Goal: Task Accomplishment & Management: Use online tool/utility

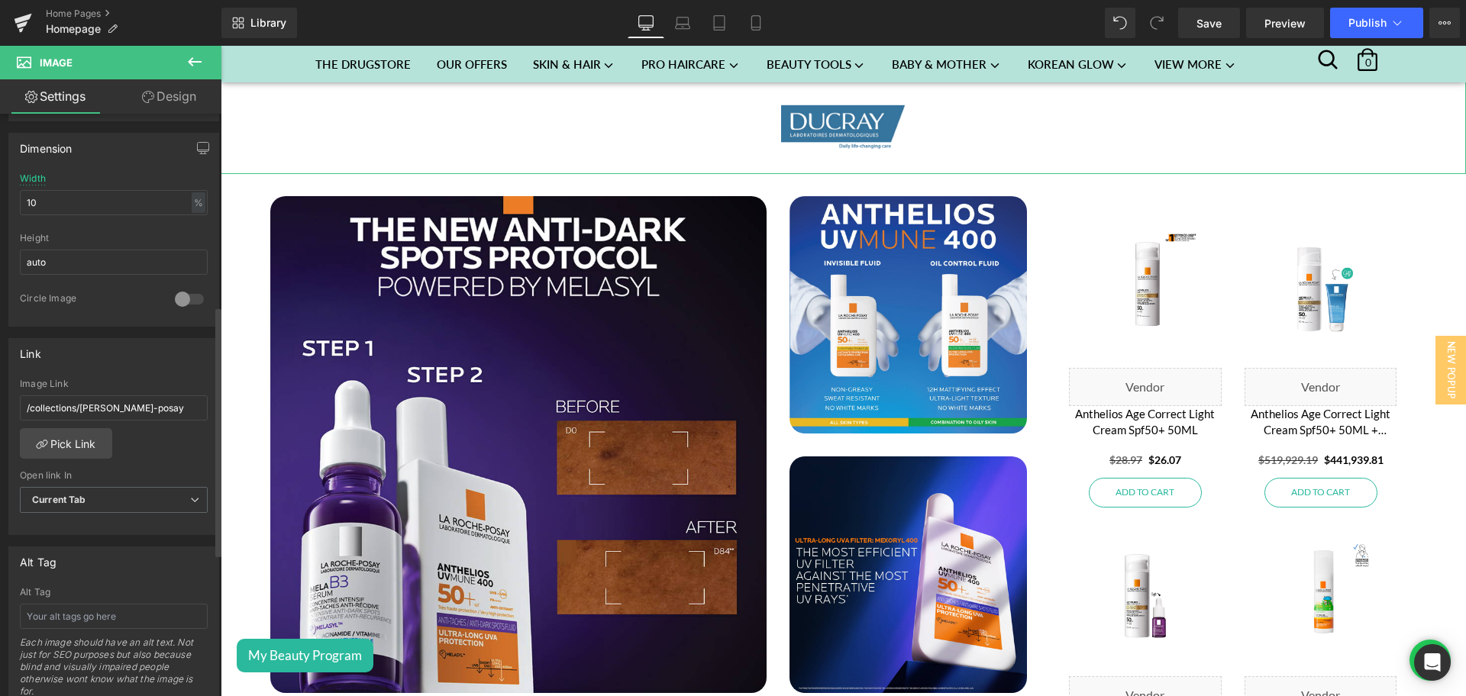
scroll to position [3268, 0]
click at [93, 446] on link "Pick Link" at bounding box center [66, 443] width 92 height 31
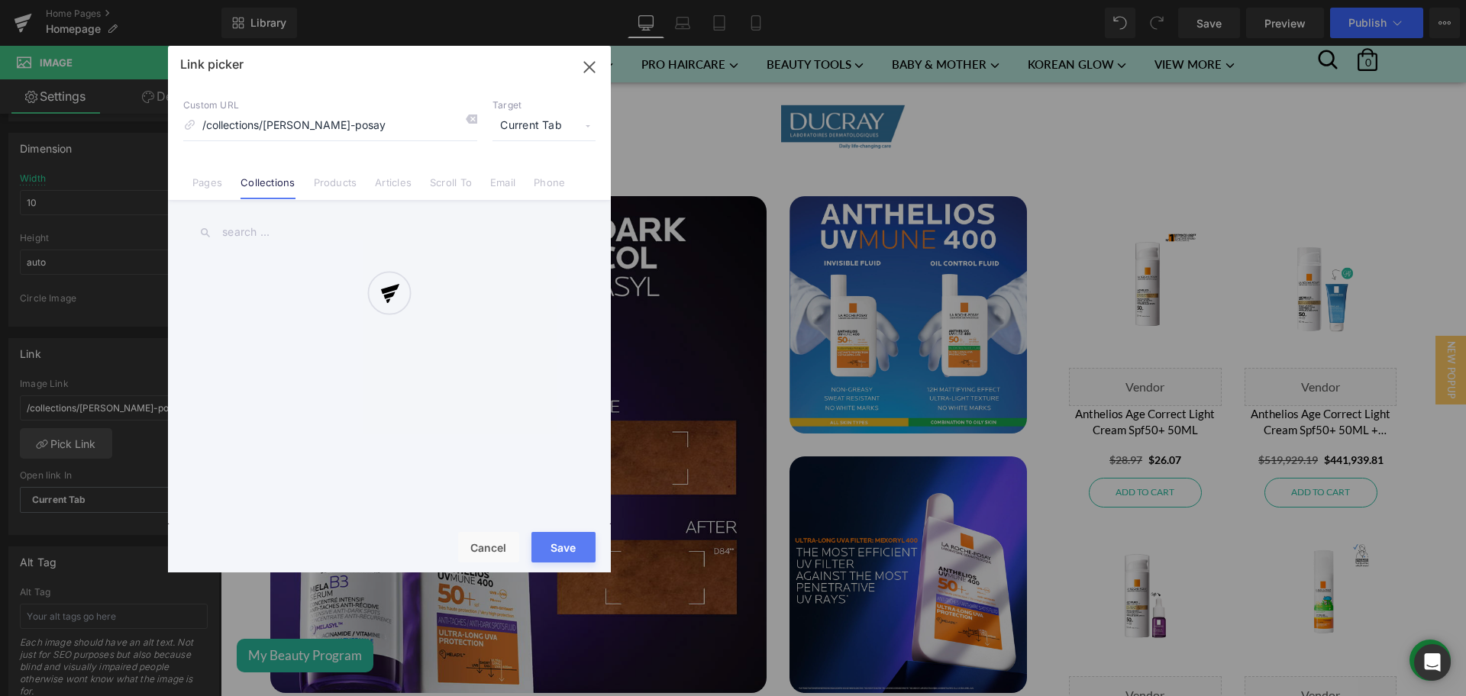
click at [260, 229] on div at bounding box center [389, 309] width 443 height 527
click at [260, 229] on input "text" at bounding box center [389, 232] width 412 height 34
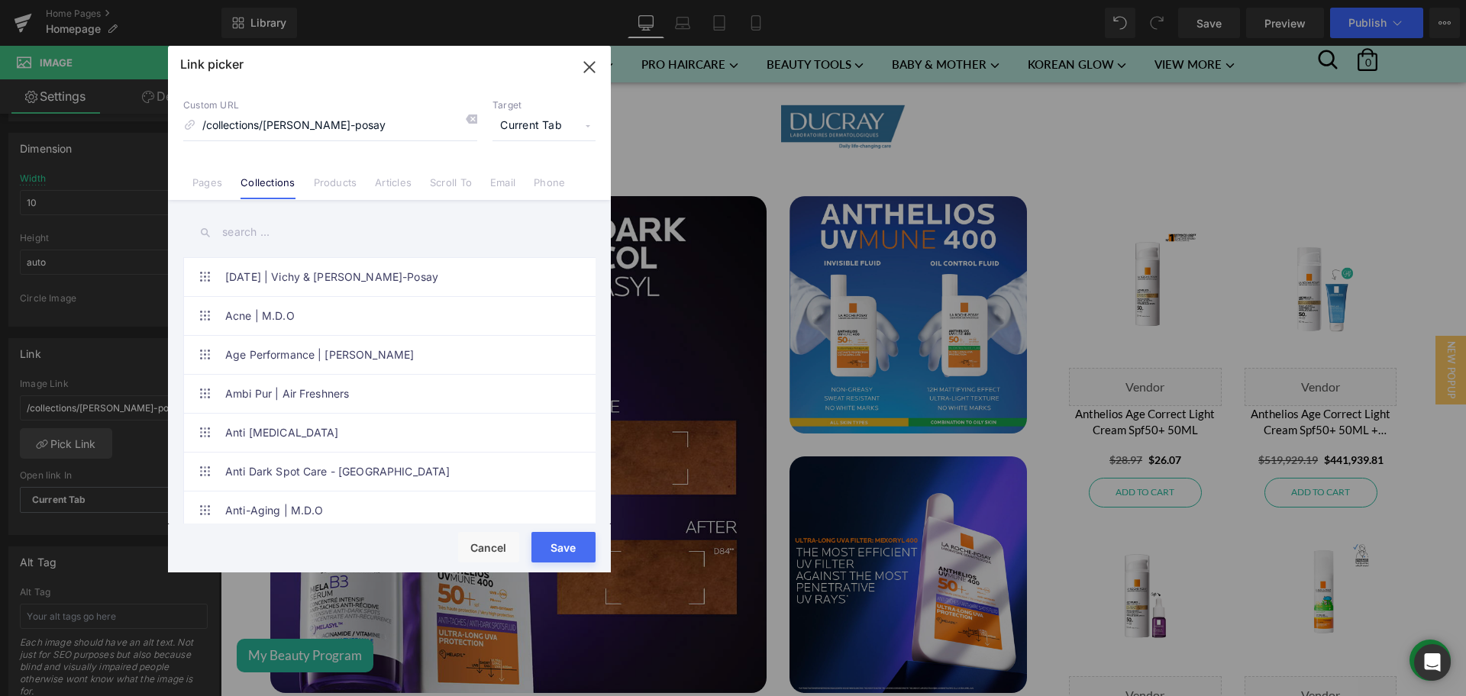
click at [260, 229] on input "text" at bounding box center [389, 232] width 412 height 34
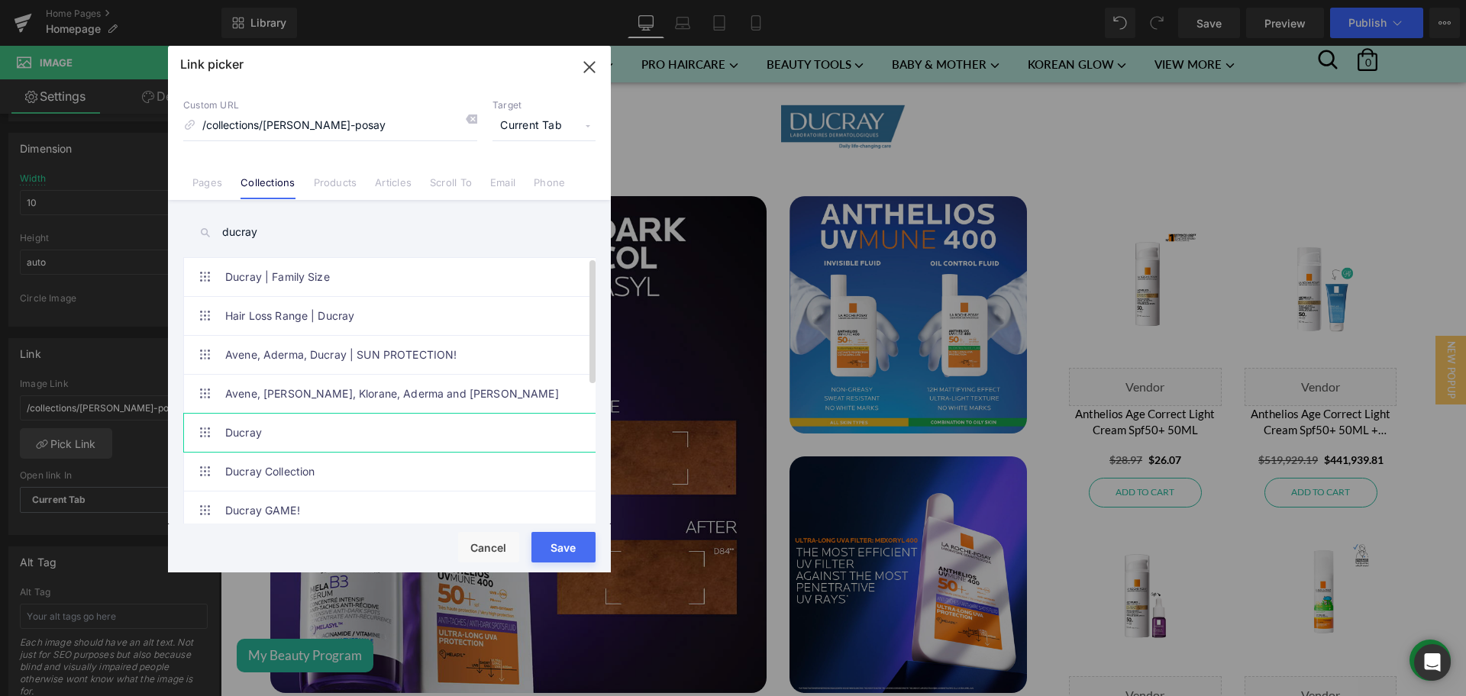
type input "ducray"
click at [308, 442] on link "Ducray" at bounding box center [393, 433] width 336 height 38
type input "/collections/ducray"
click at [343, 121] on input "/collections/ducray" at bounding box center [330, 125] width 294 height 29
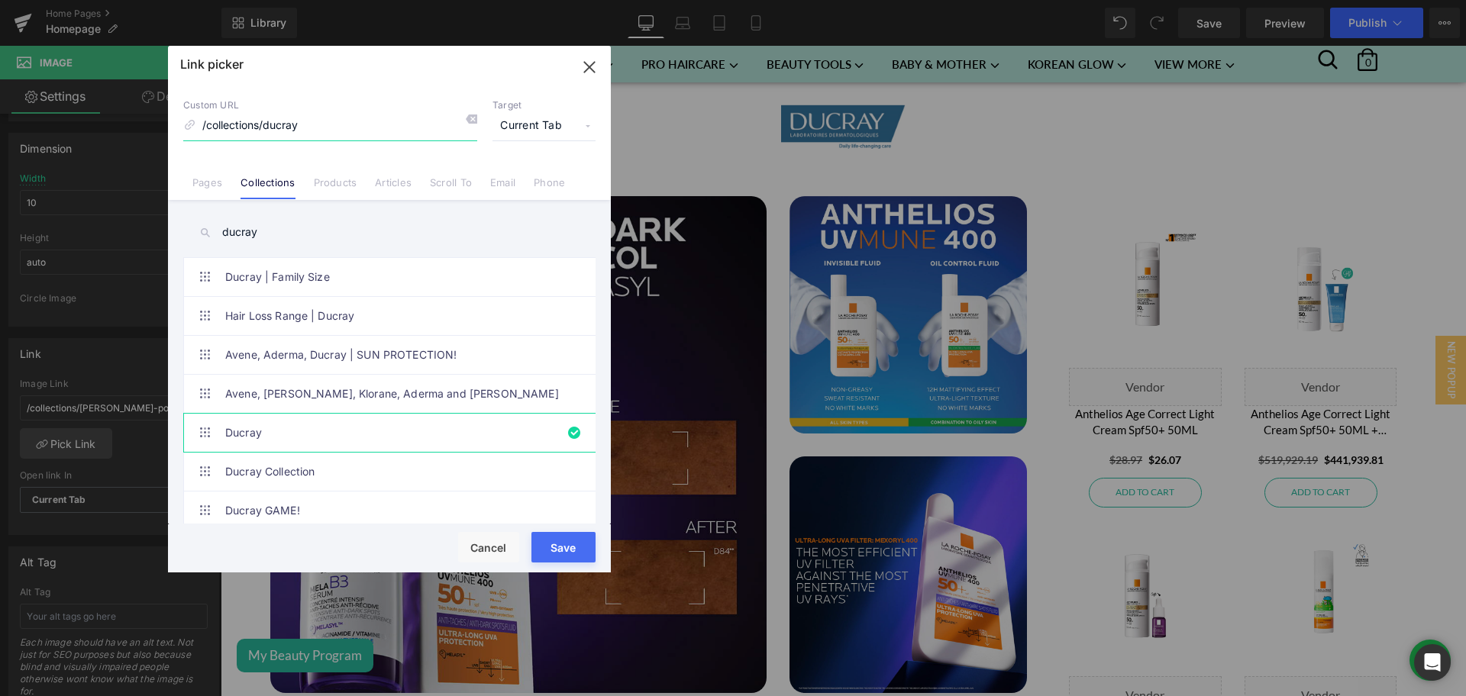
click at [343, 121] on input "/collections/ducray" at bounding box center [330, 125] width 294 height 29
click at [564, 554] on button "Save" at bounding box center [563, 547] width 64 height 31
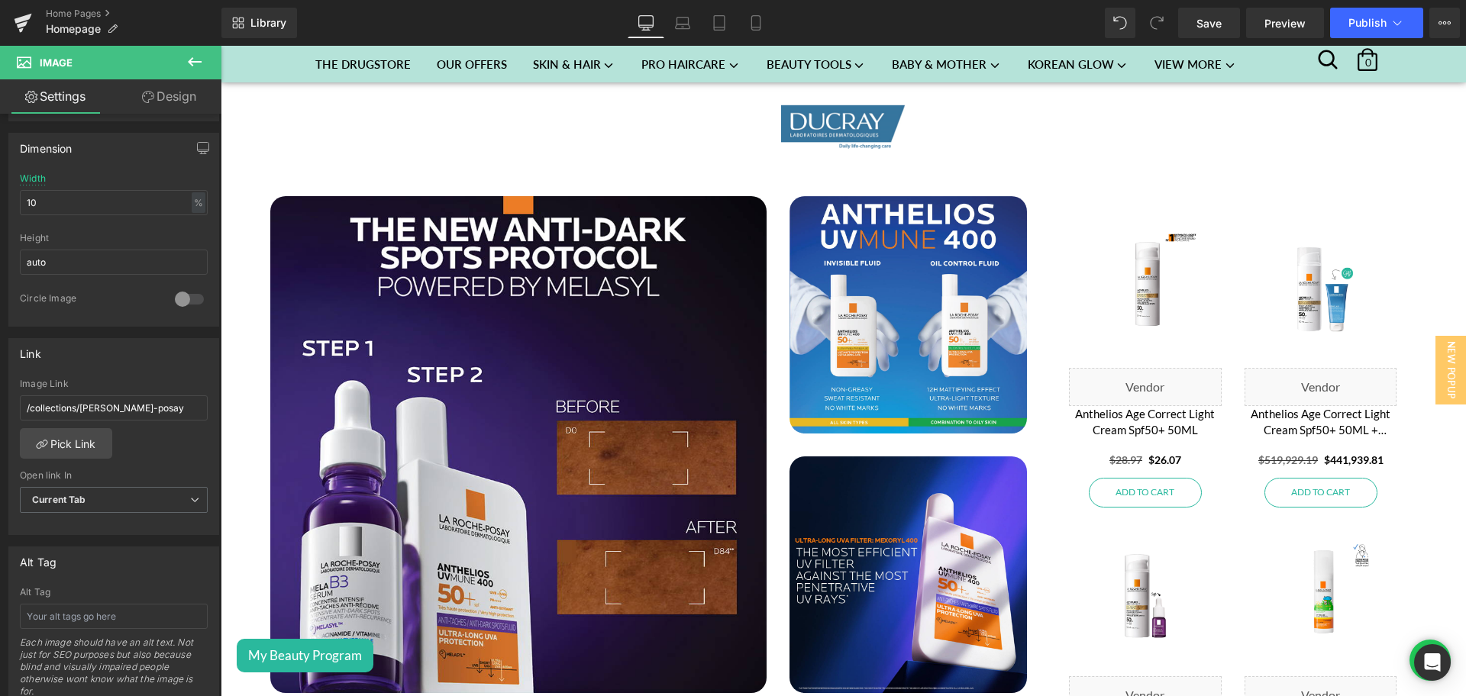
type input "/collections/ducray"
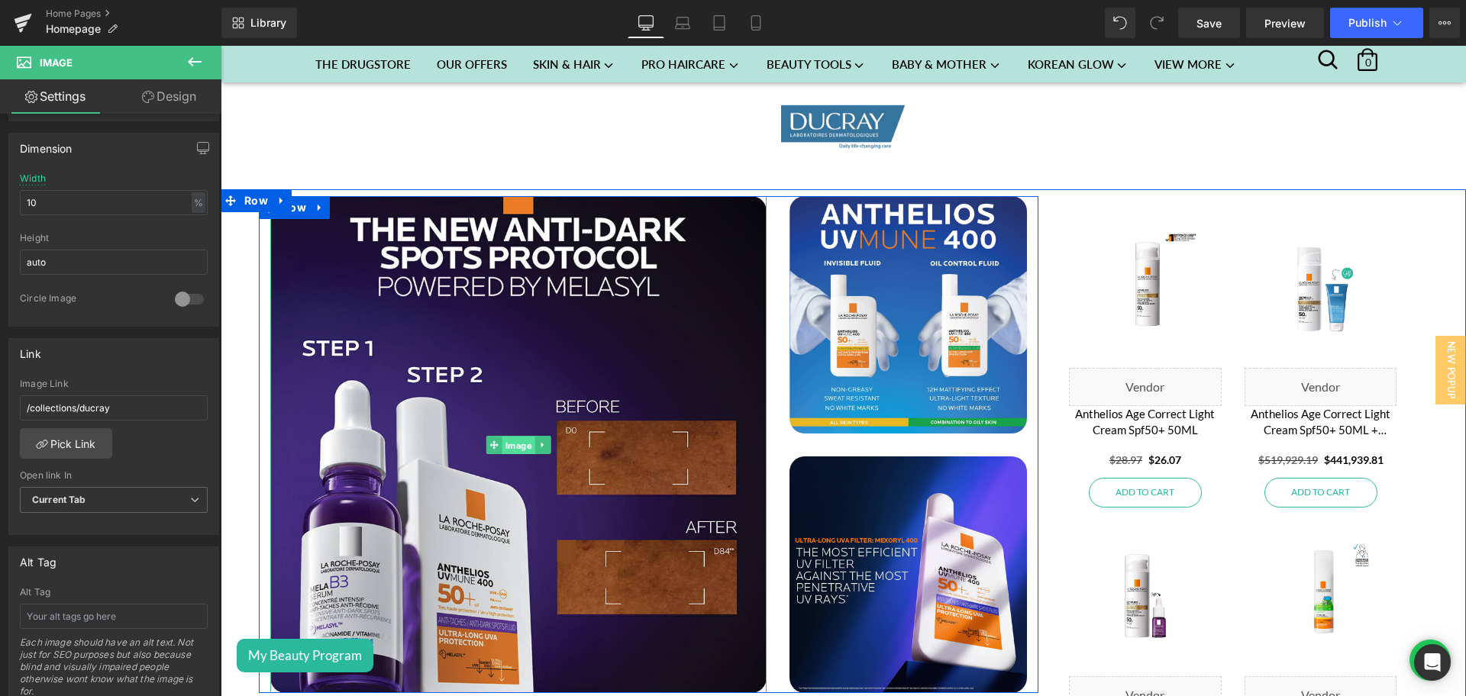
click at [502, 436] on span "Image" at bounding box center [518, 445] width 33 height 18
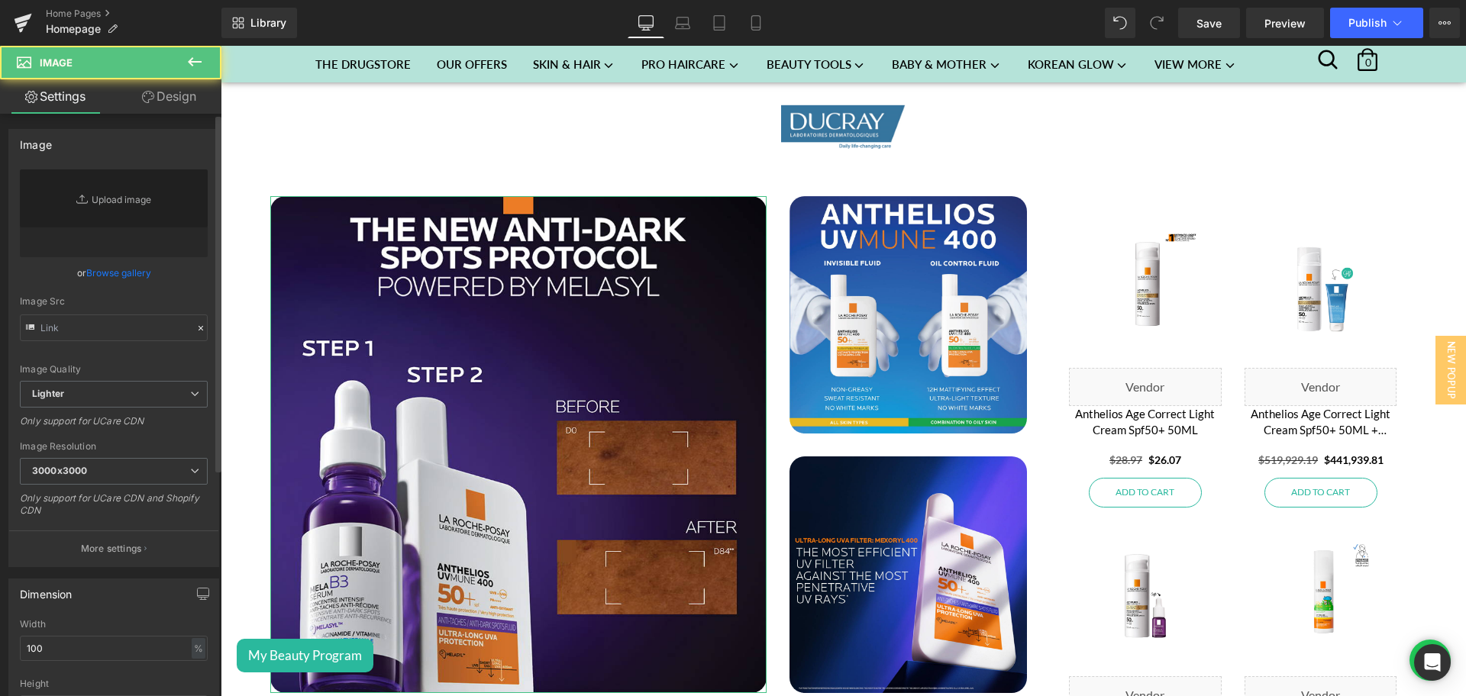
type input "[URL][DOMAIN_NAME]"
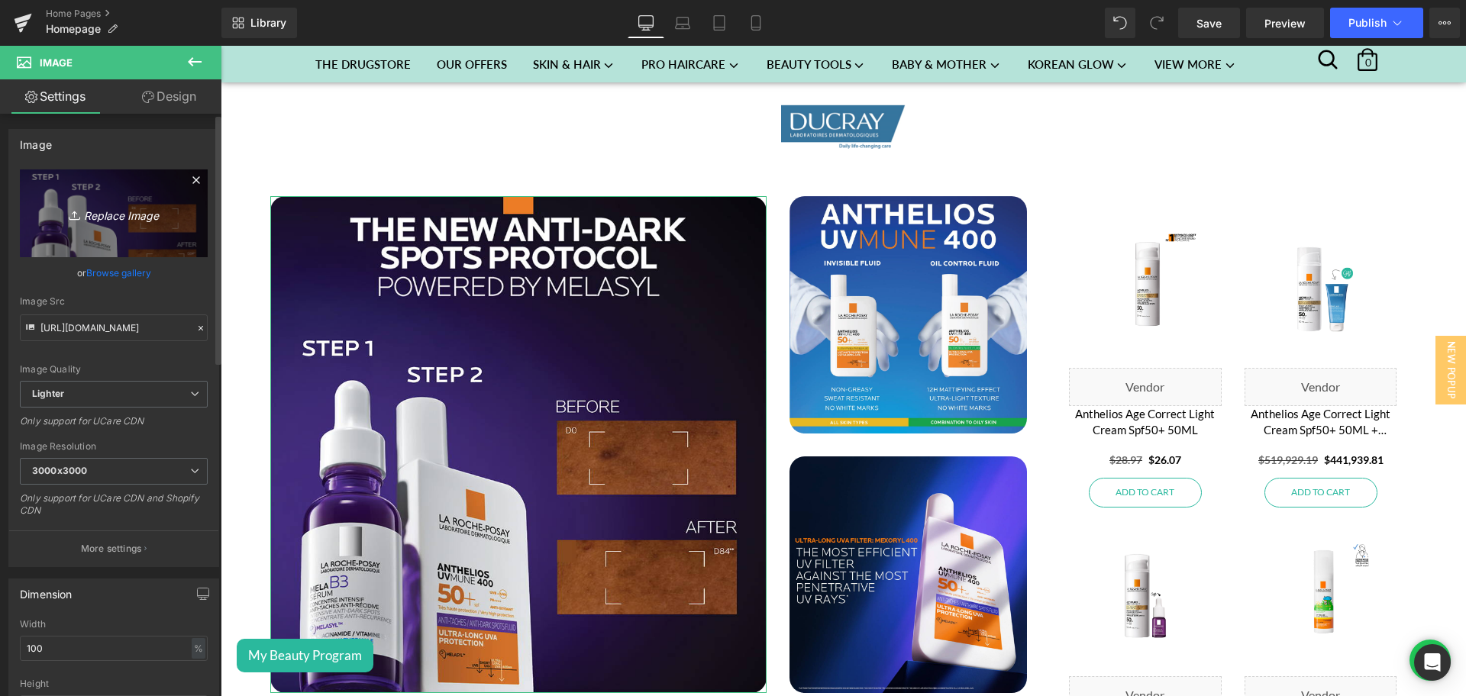
click at [75, 212] on icon at bounding box center [76, 215] width 15 height 15
type input "C:\fakepath\Brand of the week - Ducray - 2-1.png"
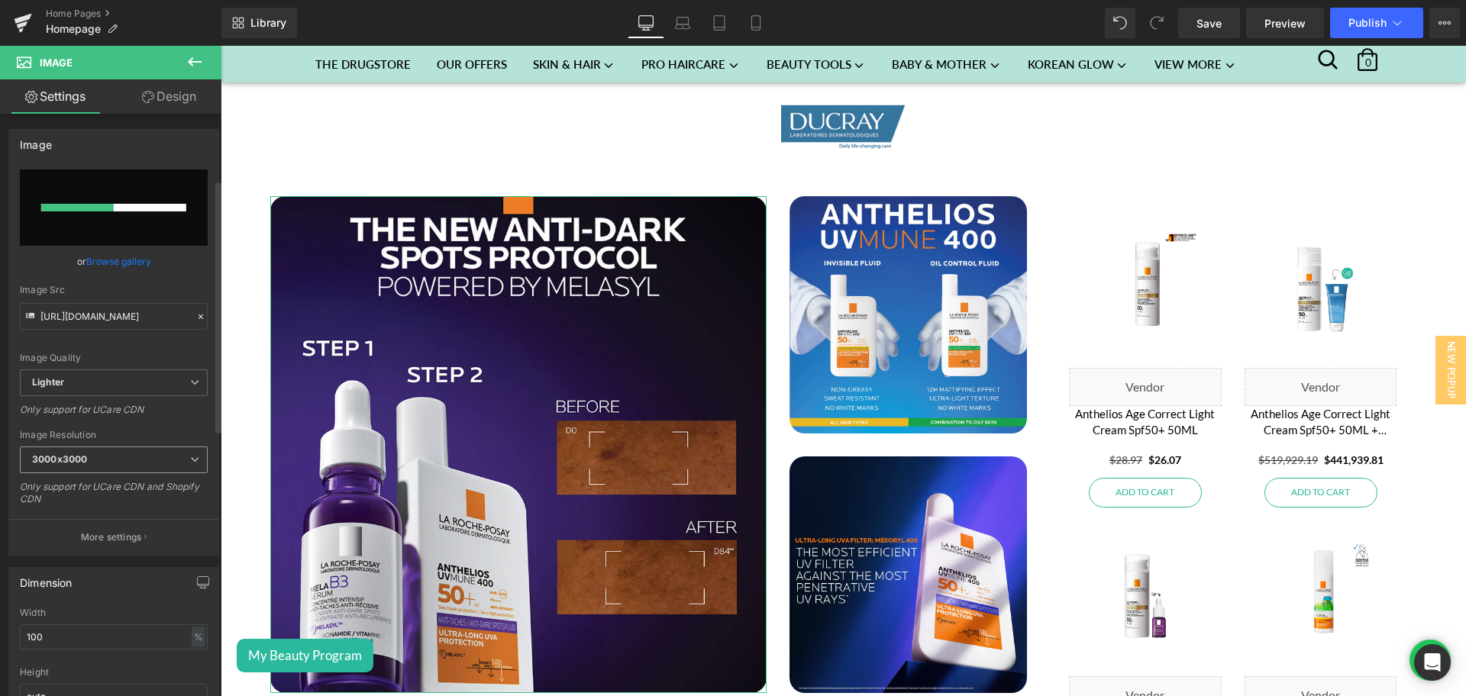
scroll to position [267, 0]
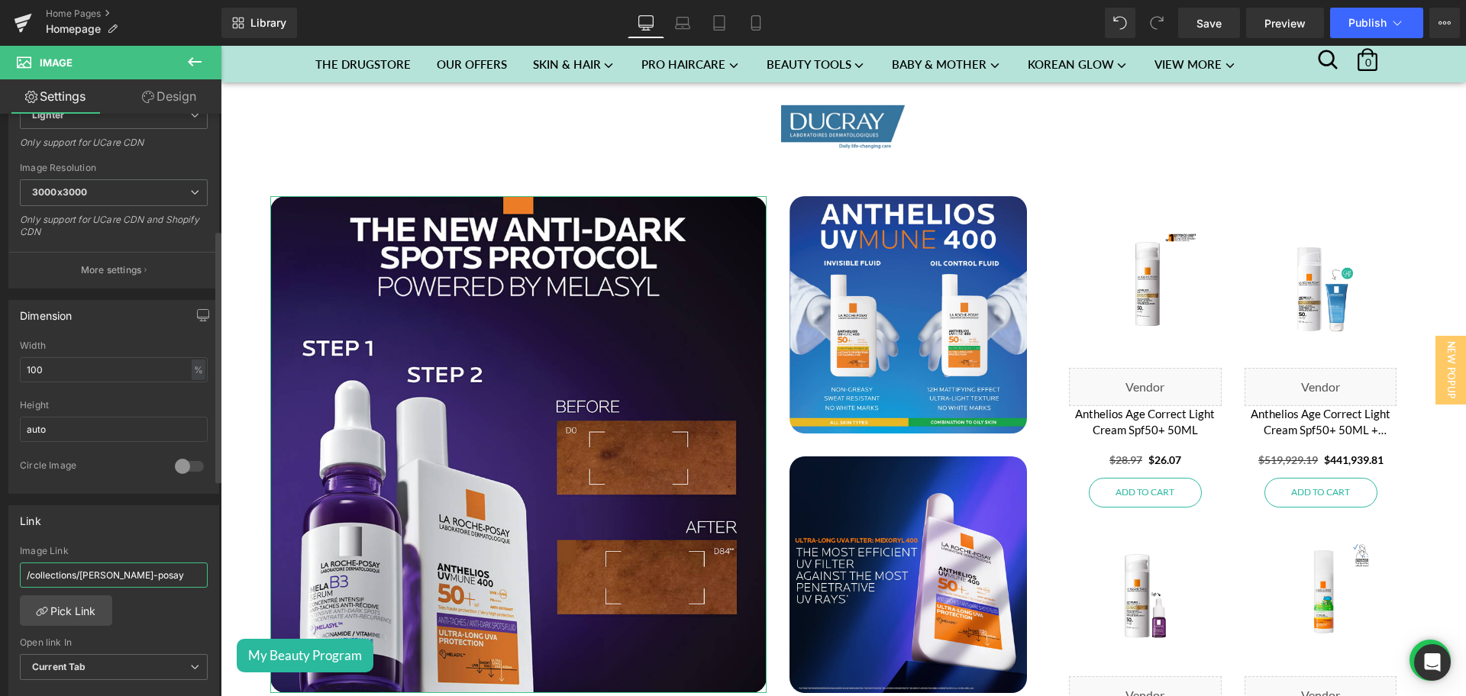
click at [99, 567] on input "/collections/[PERSON_NAME]-posay" at bounding box center [114, 575] width 188 height 25
paste input "ducr"
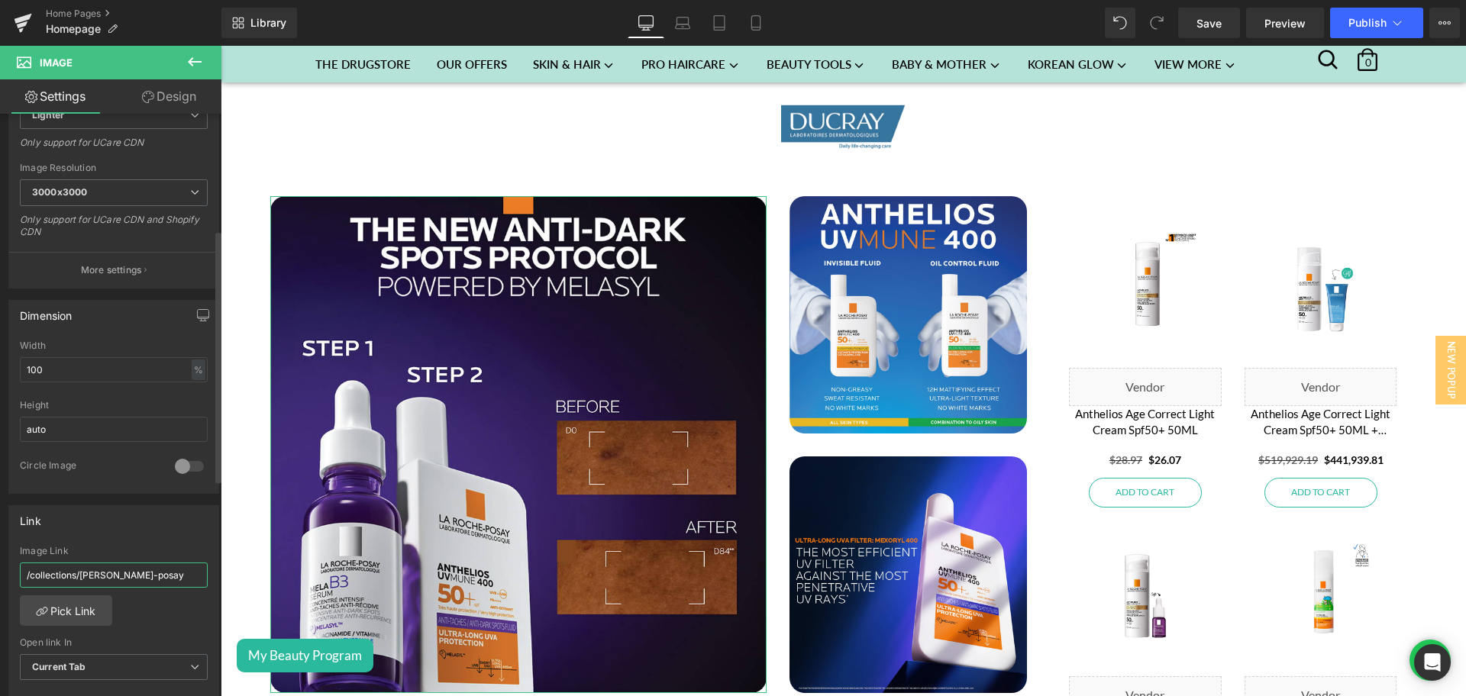
type input "/collections/ducray"
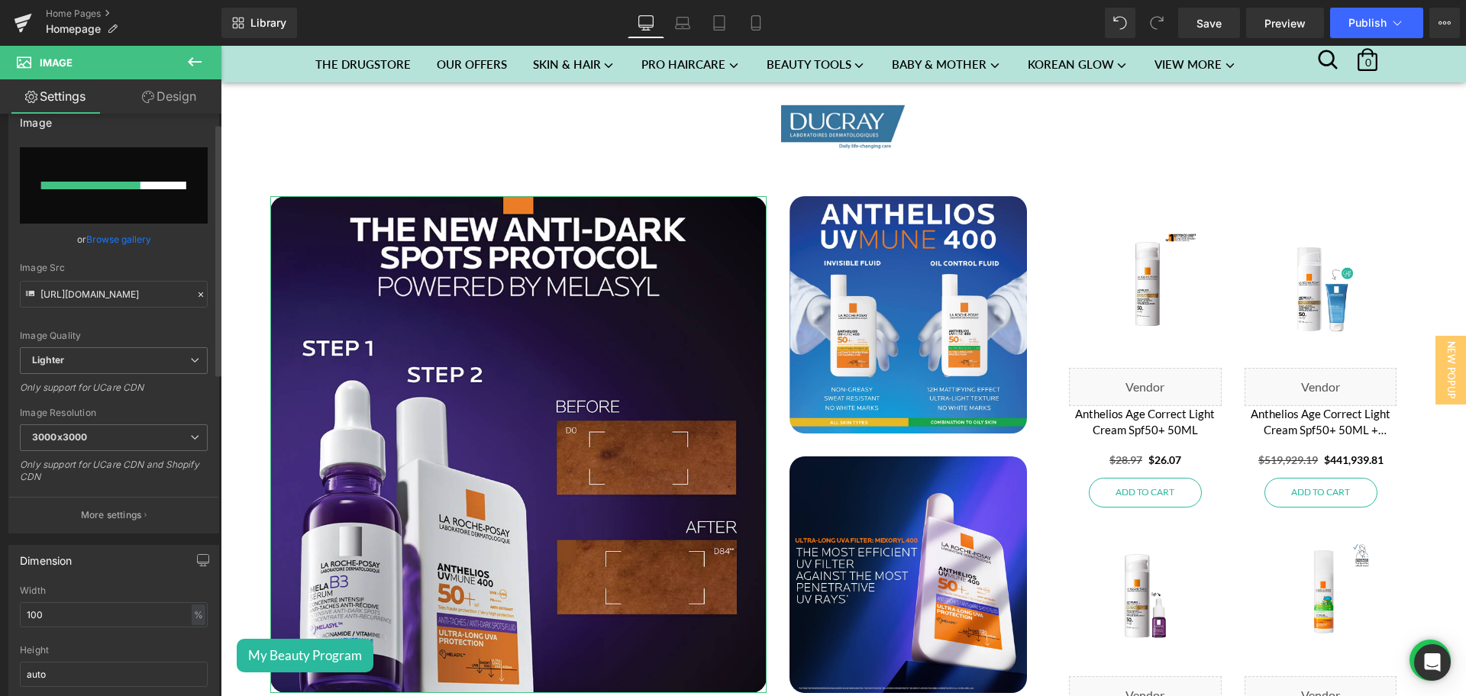
scroll to position [0, 0]
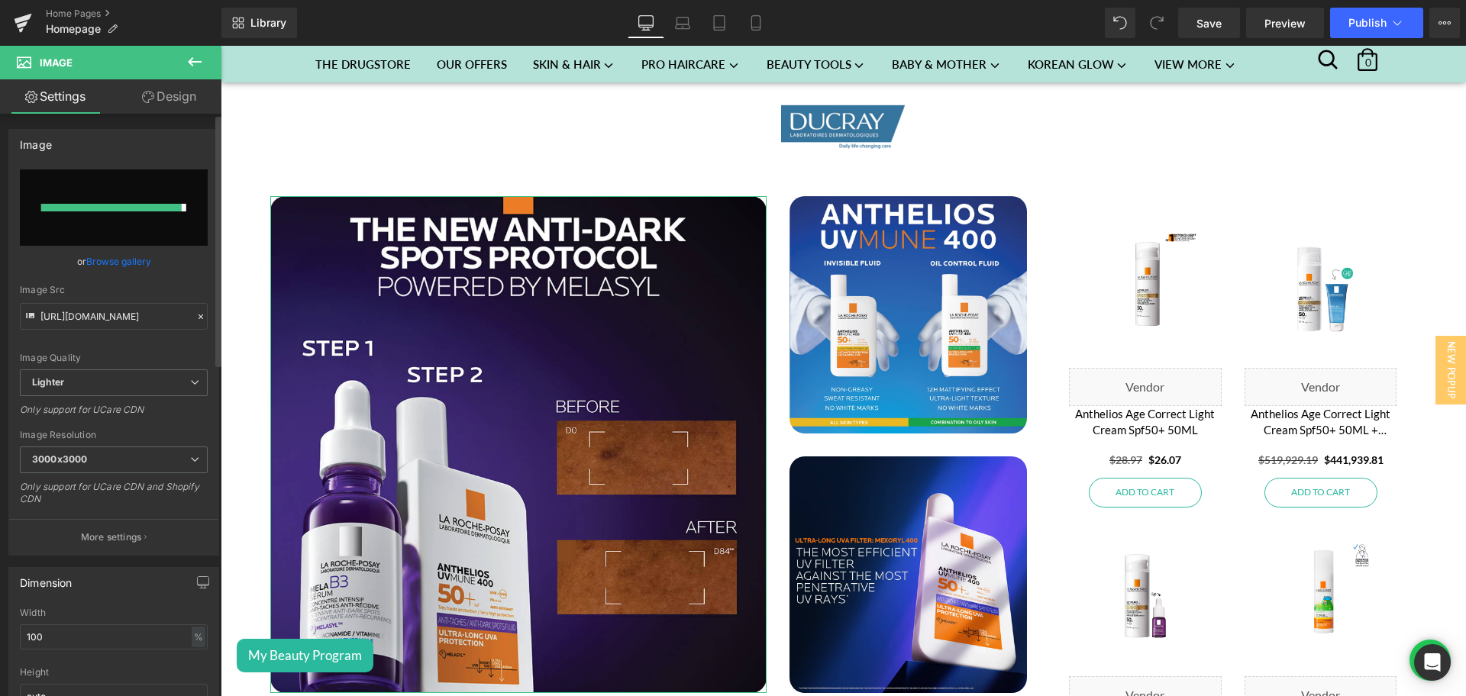
type input "[URL][DOMAIN_NAME]"
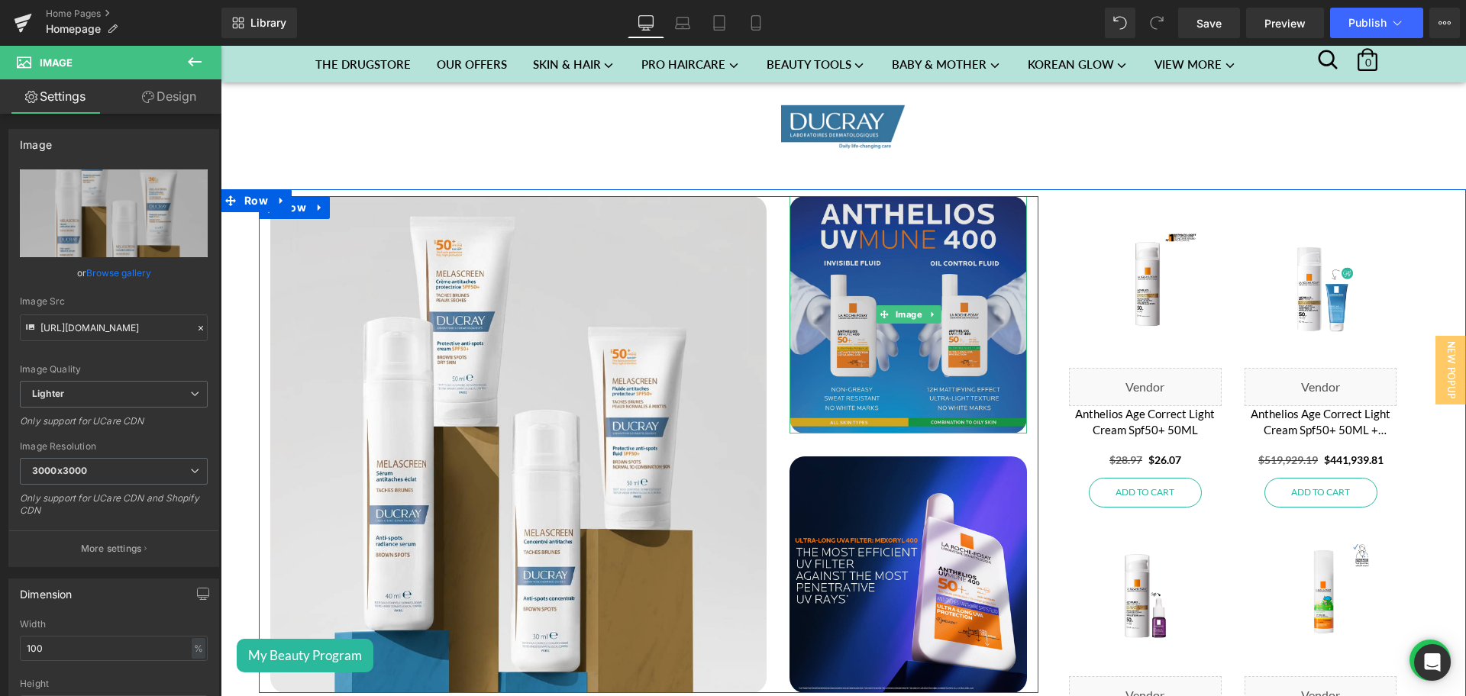
click at [883, 328] on img at bounding box center [908, 314] width 237 height 237
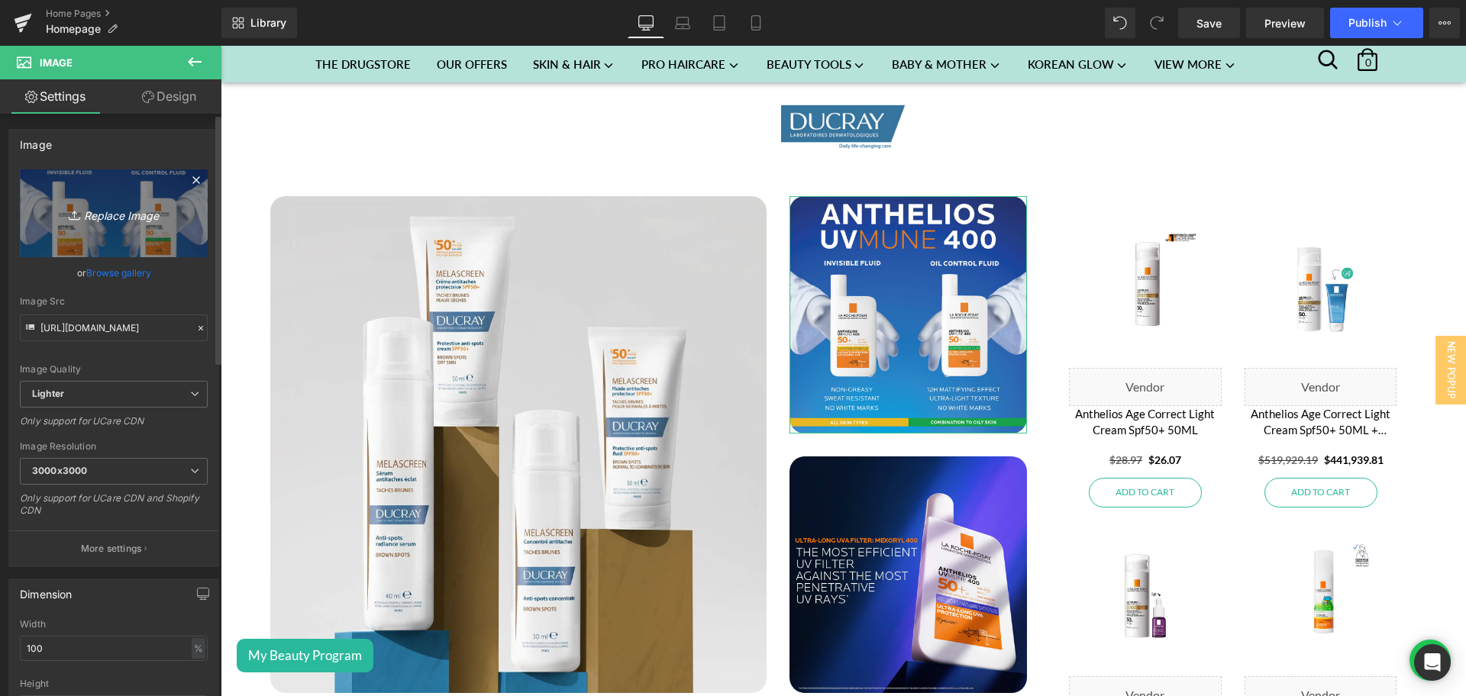
click at [82, 206] on icon "Replace Image" at bounding box center [114, 213] width 122 height 19
type input "C:\fakepath\Brand of the week - Ducray - 2-2.png"
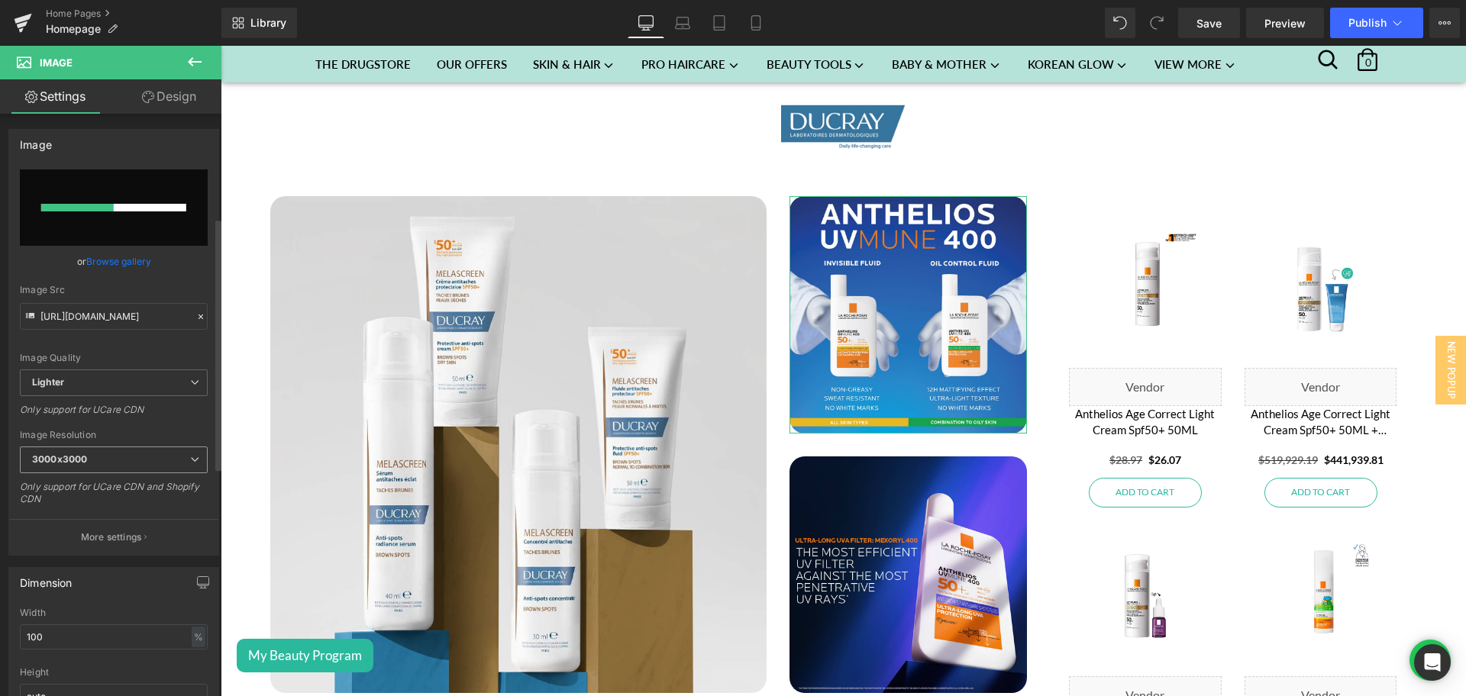
scroll to position [274, 0]
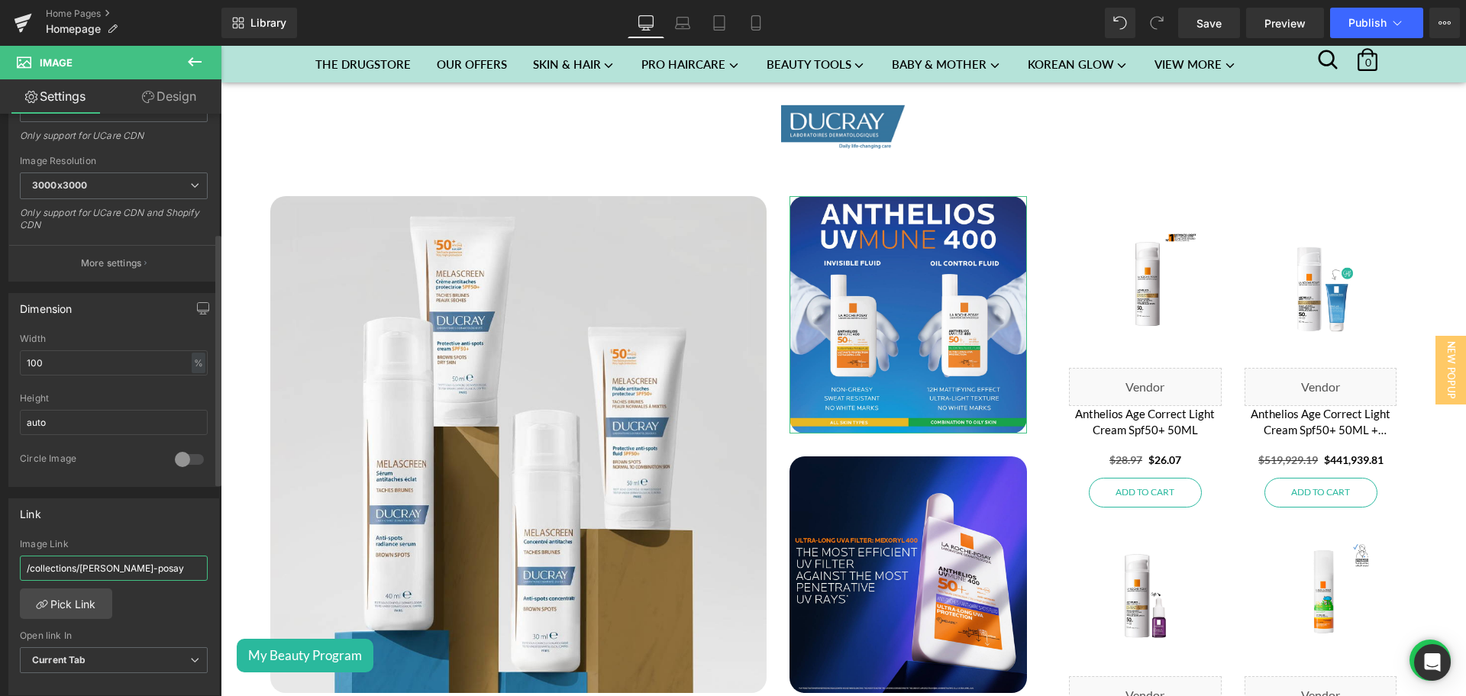
click at [82, 562] on input "/collections/[PERSON_NAME]-posay" at bounding box center [114, 568] width 188 height 25
paste input "ducr"
type input "/collections/ducray"
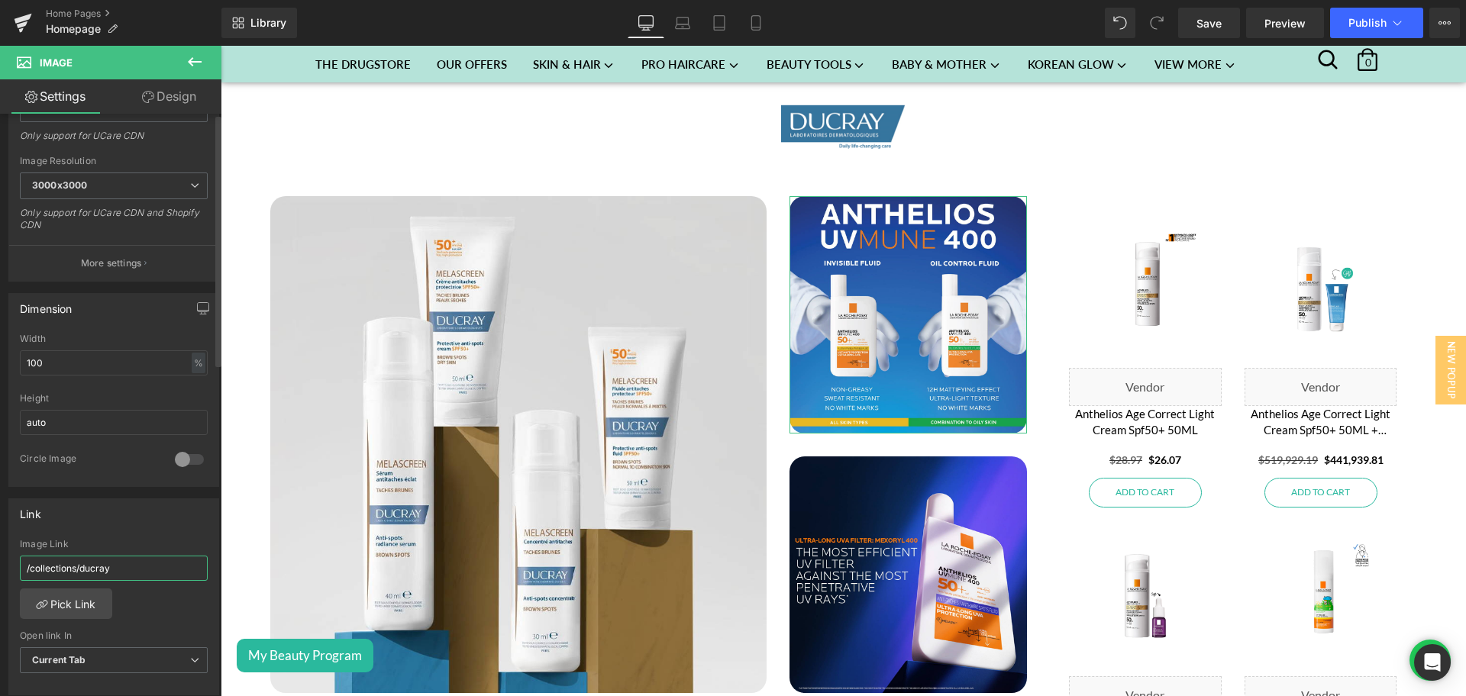
scroll to position [0, 0]
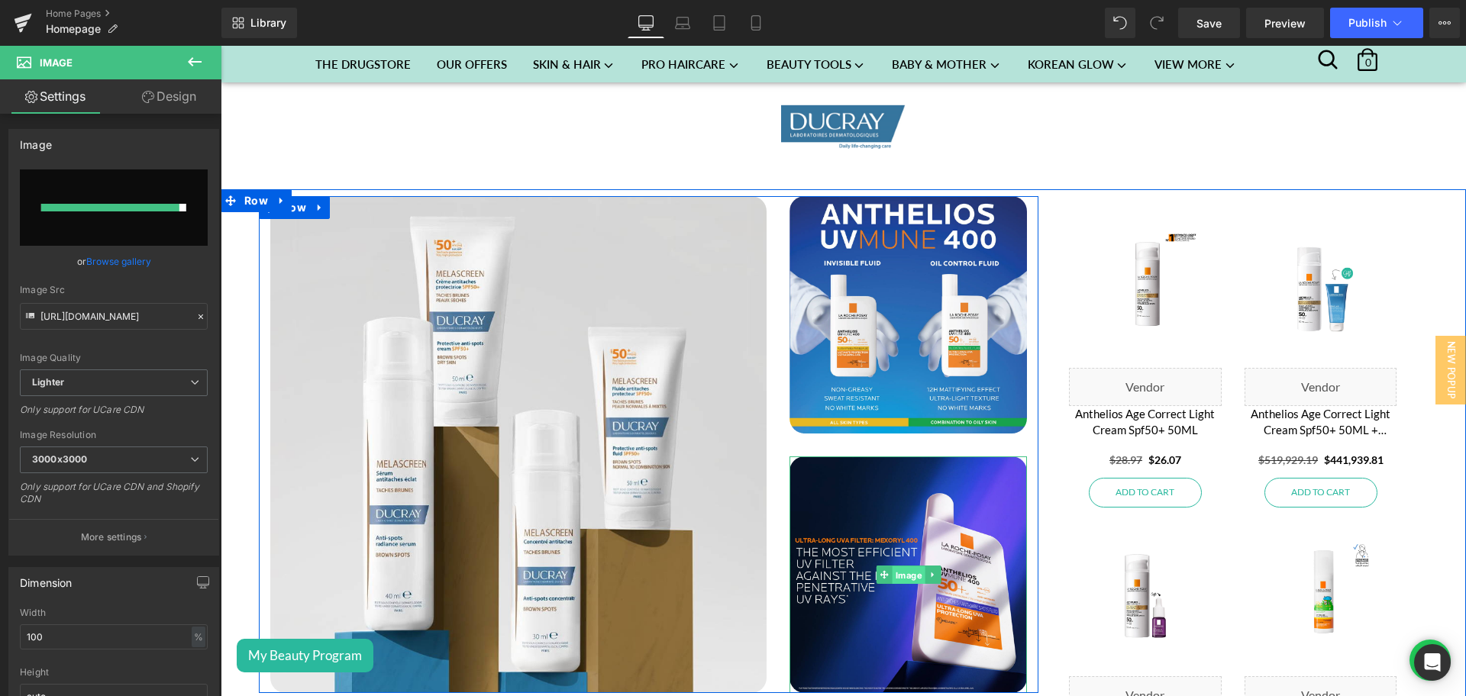
click at [893, 566] on span "Image" at bounding box center [908, 575] width 33 height 18
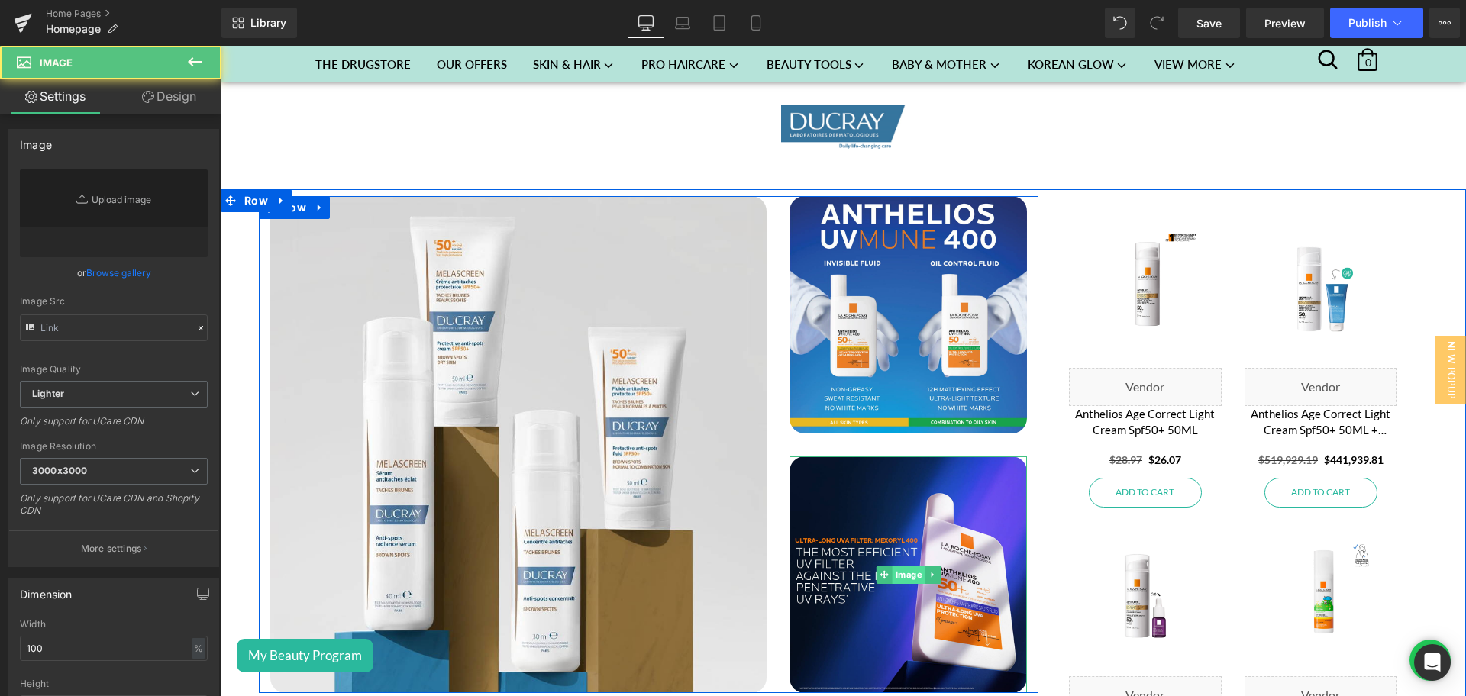
type input "[URL][DOMAIN_NAME]"
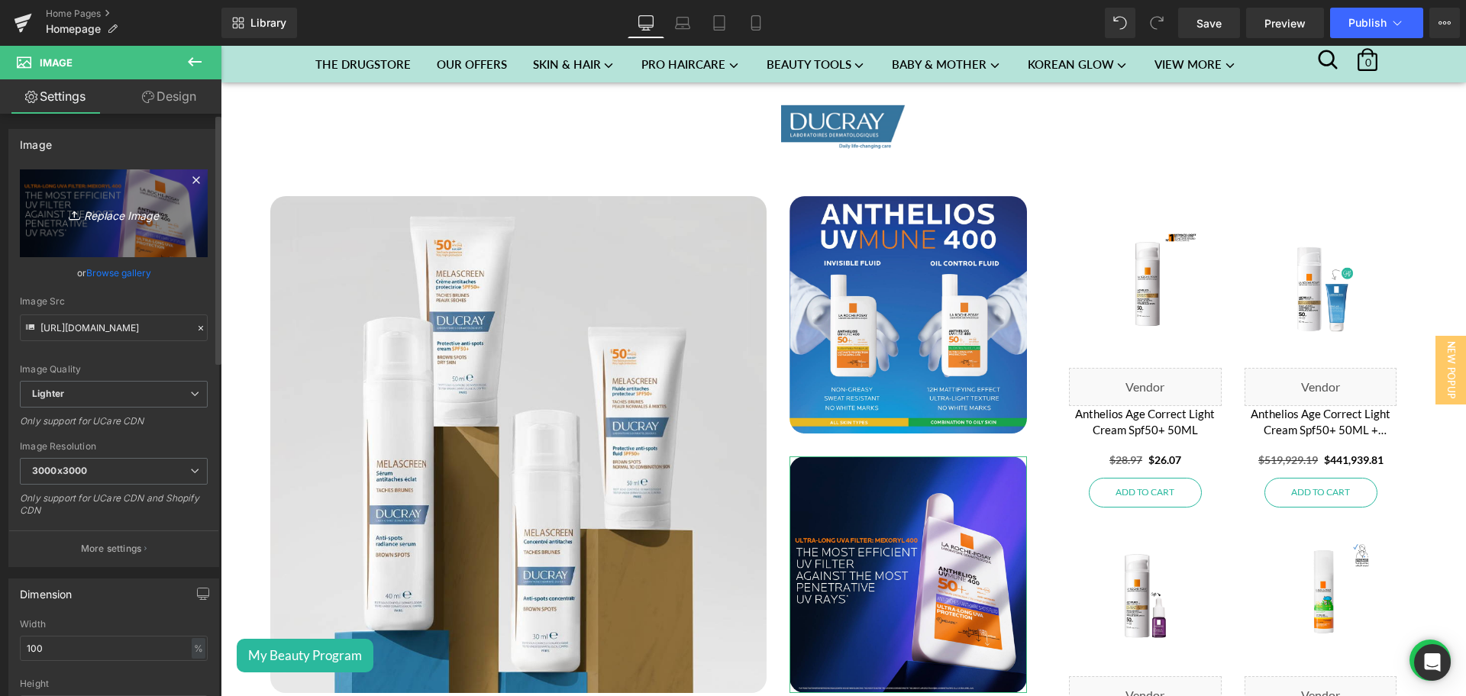
click at [145, 206] on icon "Replace Image" at bounding box center [114, 213] width 122 height 19
type input "C:\fakepath\Brand of the week - Ducray - 2-3.png"
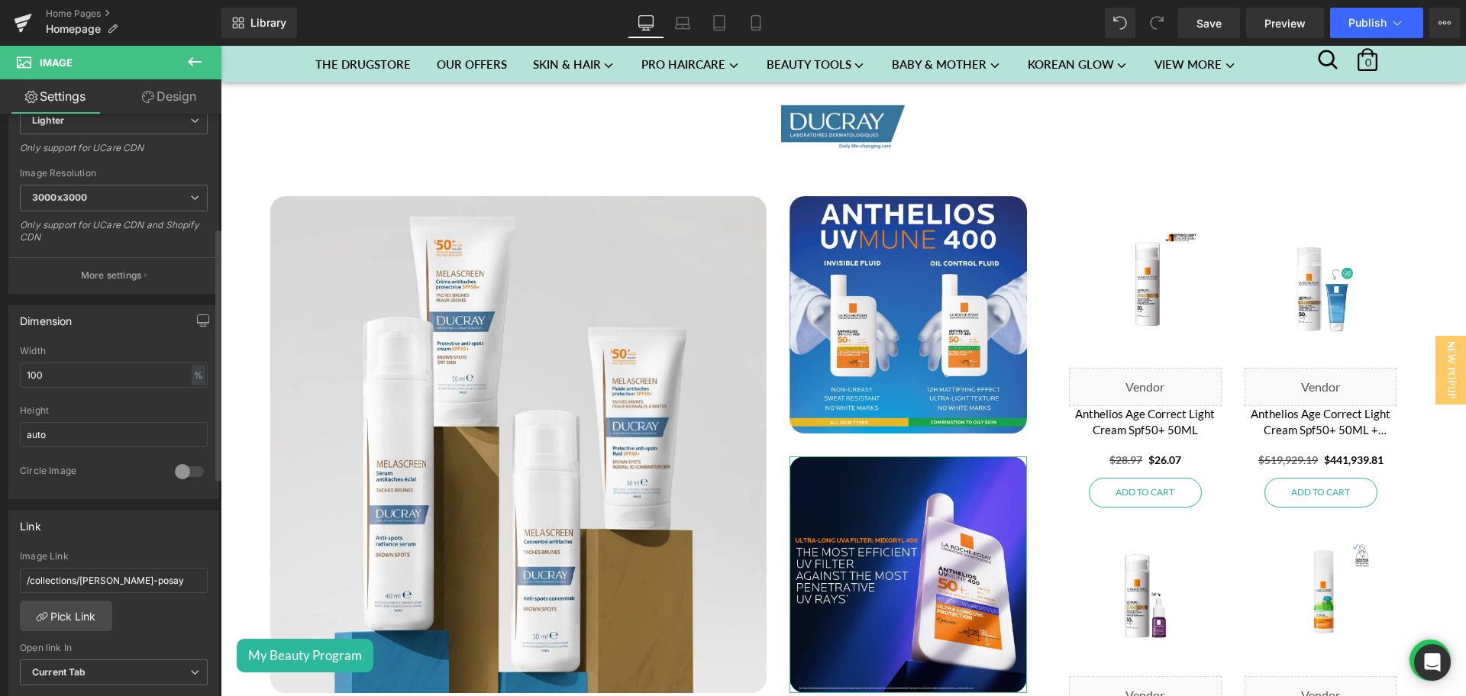
scroll to position [271, 0]
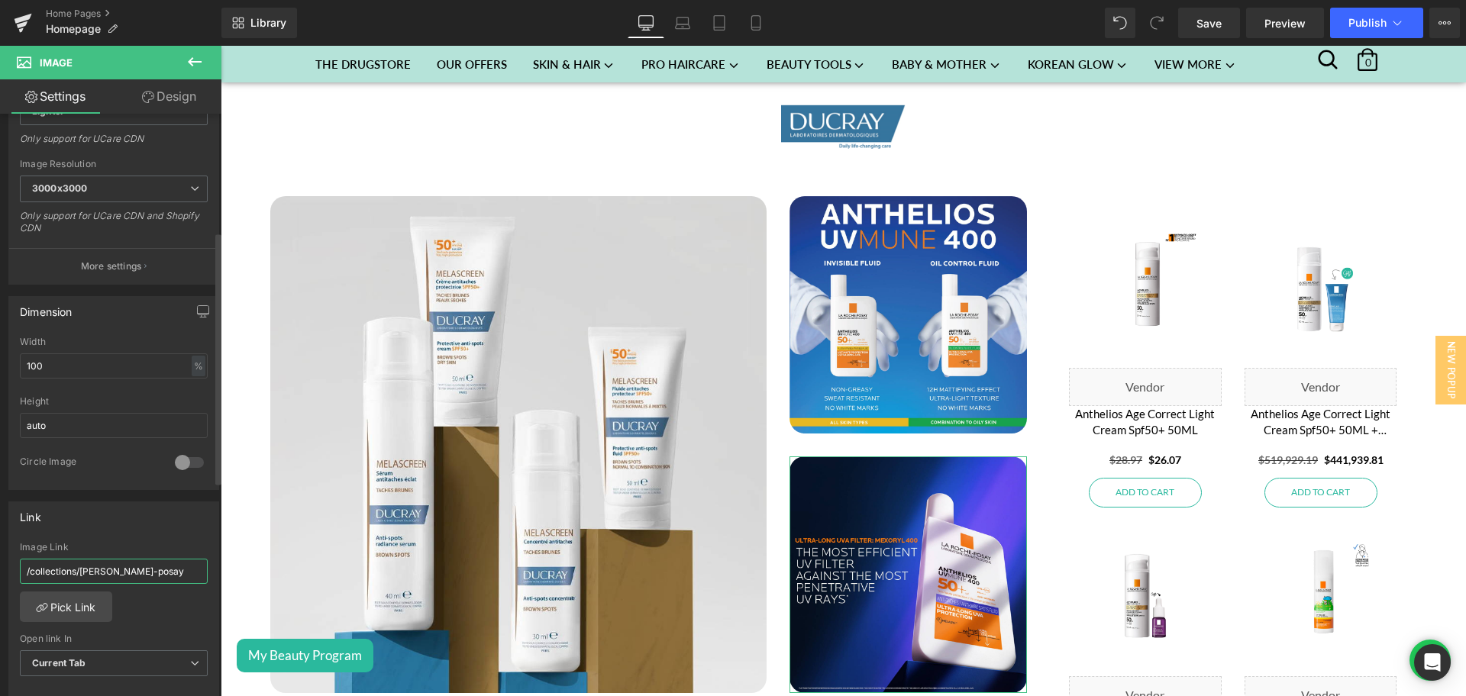
click at [92, 579] on input "/collections/[PERSON_NAME]-posay" at bounding box center [114, 571] width 188 height 25
paste input "ducr"
type input "/collections/ducray"
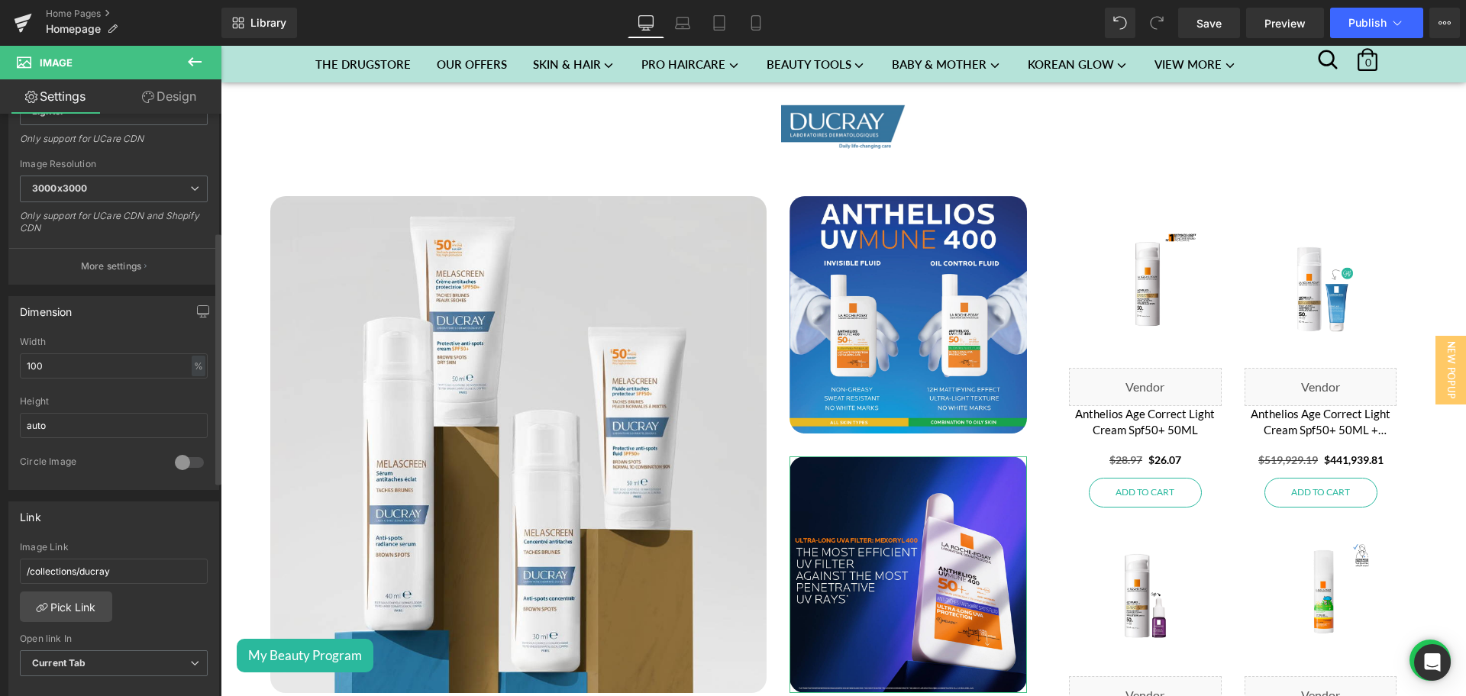
click at [142, 538] on div "Link /collections/ducray Image Link /collections/ducray Pick Link Current Tab N…" at bounding box center [113, 601] width 211 height 198
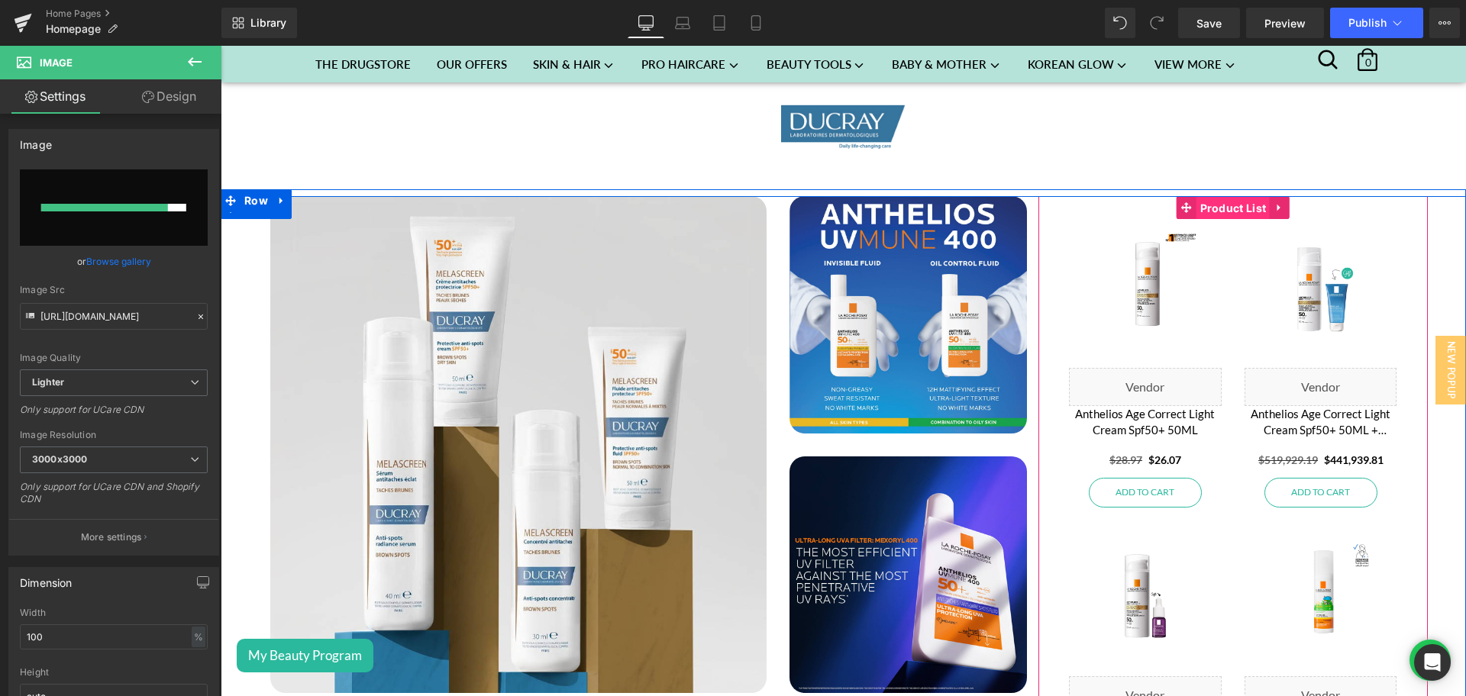
click at [1211, 198] on span "Product List" at bounding box center [1234, 208] width 74 height 23
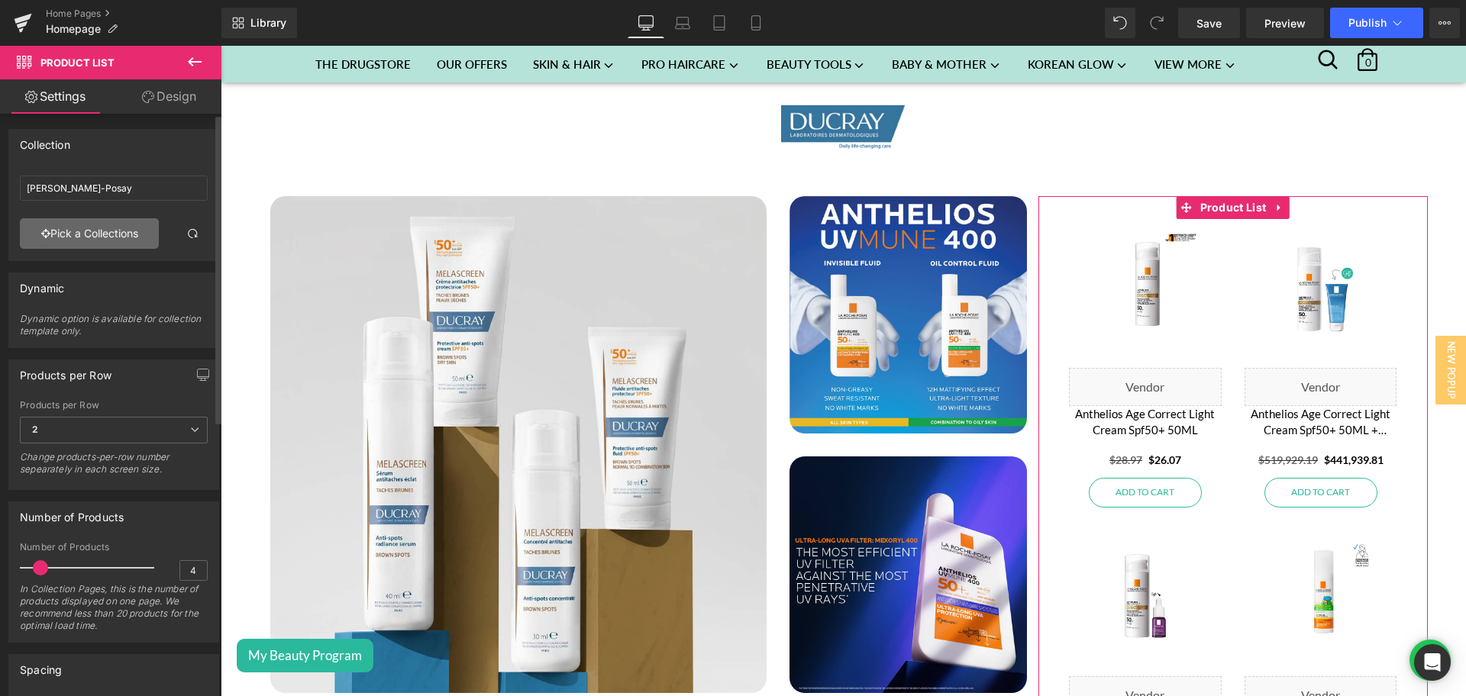
click at [82, 233] on link "Pick a Collections" at bounding box center [89, 233] width 139 height 31
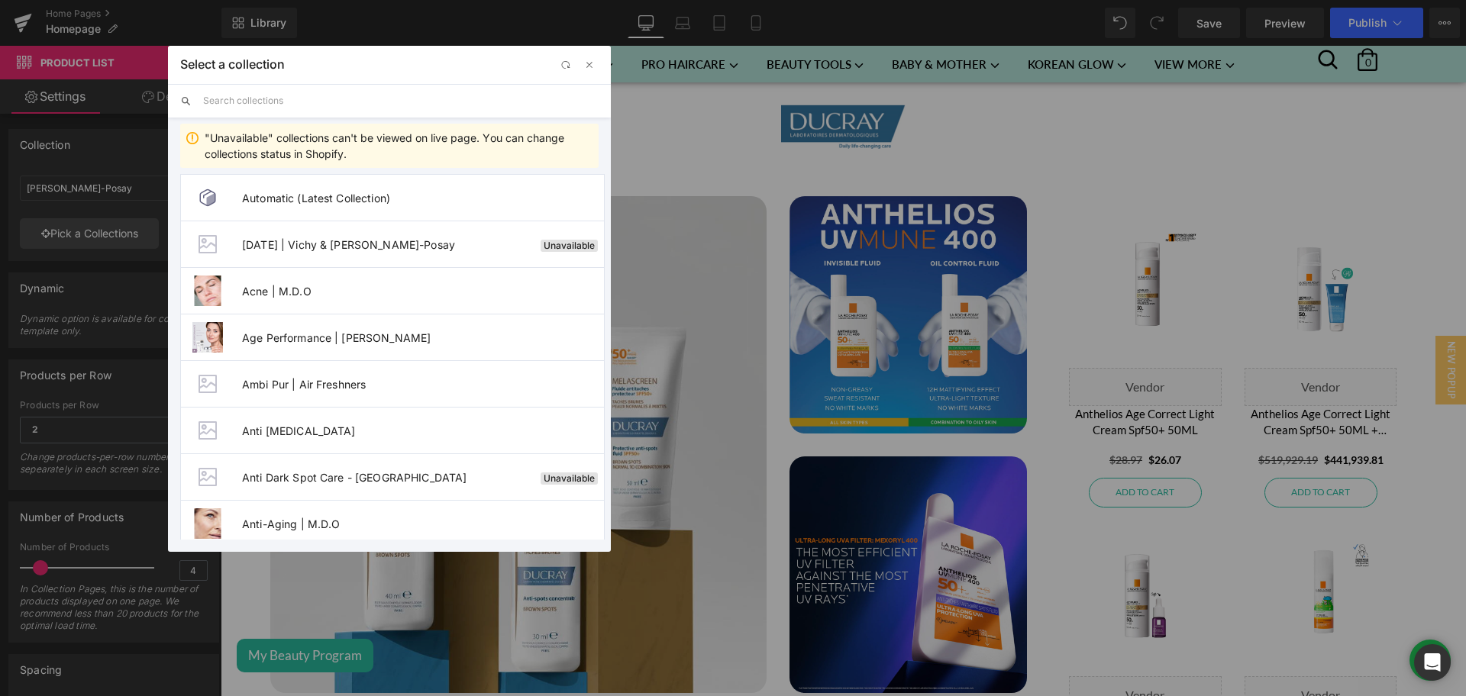
click at [235, 101] on input "text" at bounding box center [401, 101] width 396 height 34
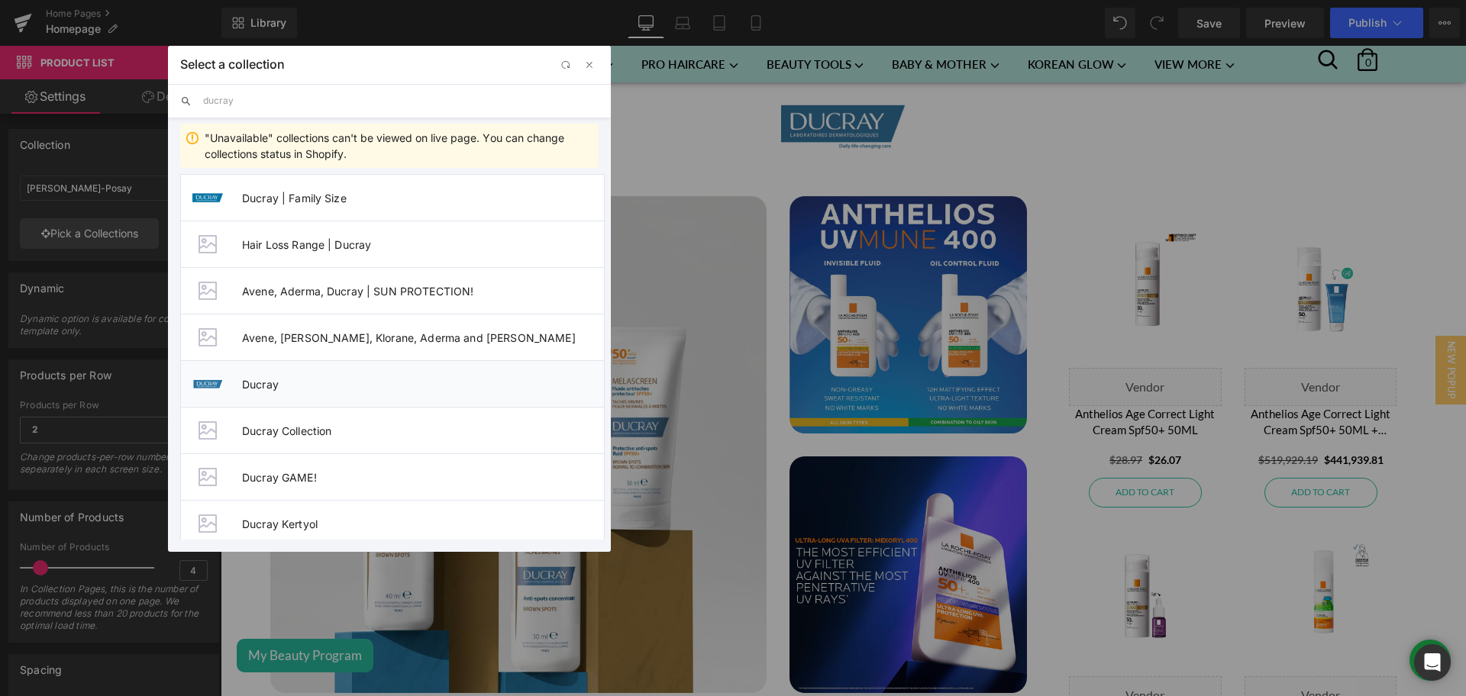
type input "ducray"
click at [325, 397] on li "Ducray" at bounding box center [392, 383] width 425 height 47
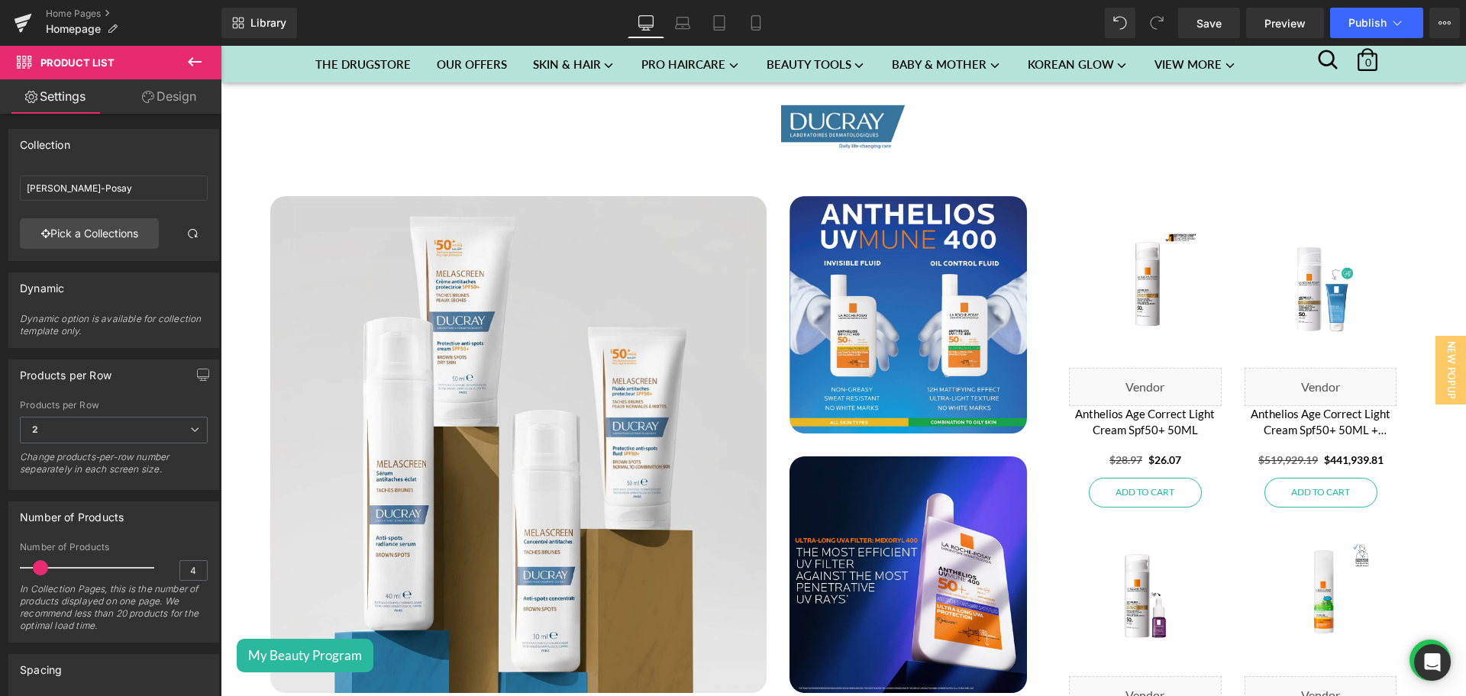
type input "Ducray"
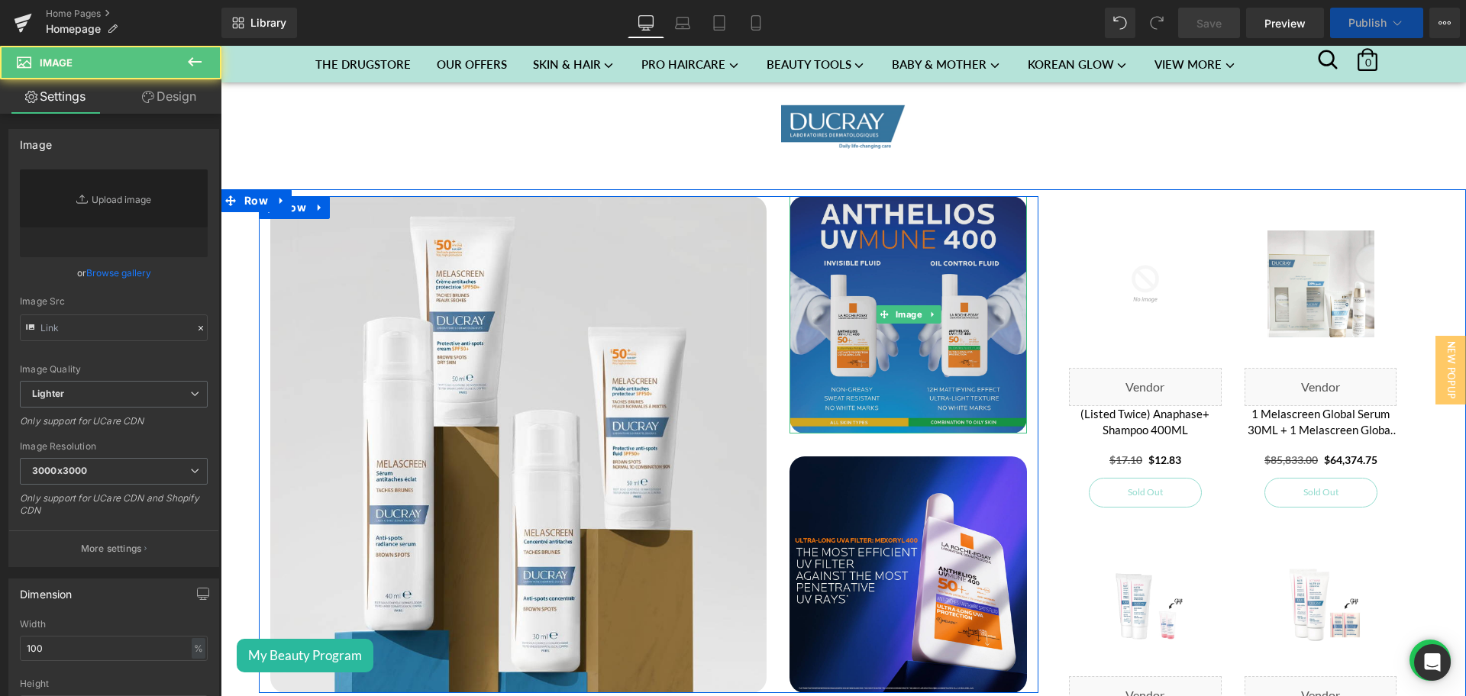
click at [885, 319] on img at bounding box center [908, 314] width 237 height 237
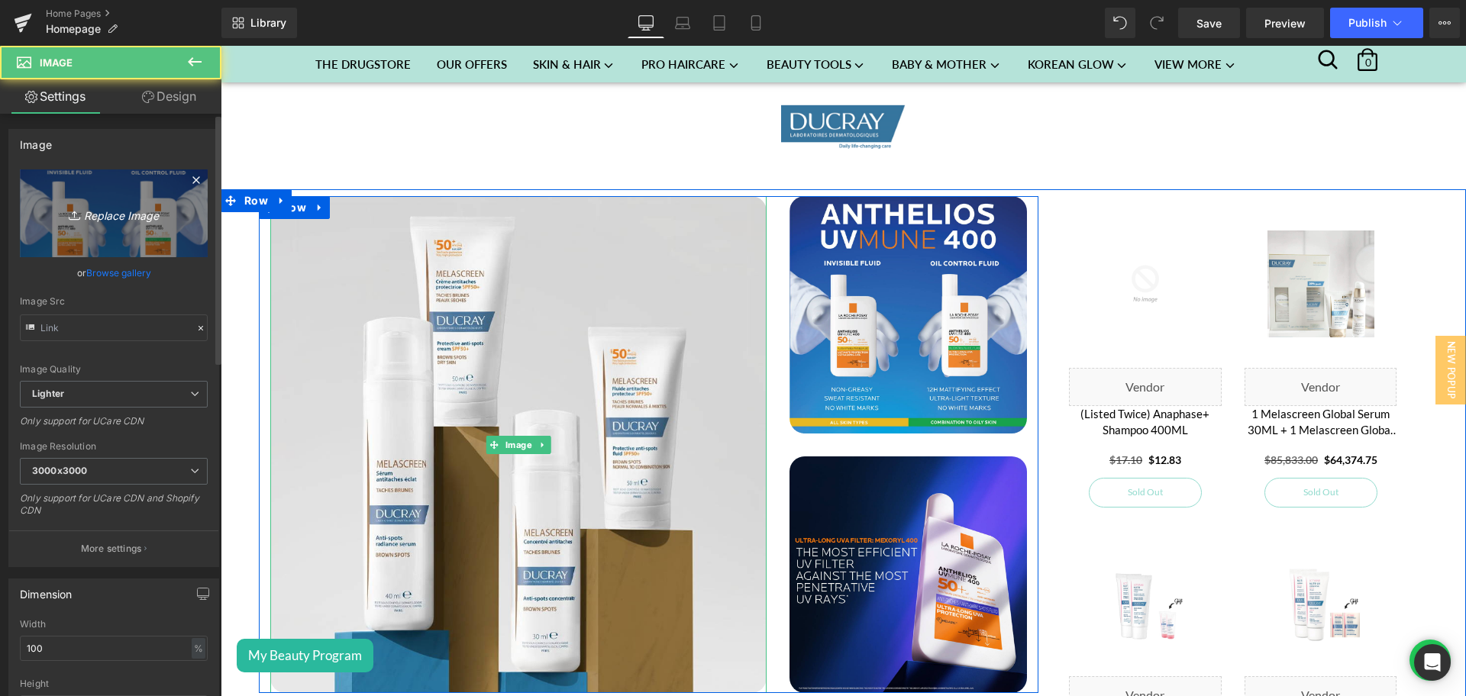
type input "[URL][DOMAIN_NAME]"
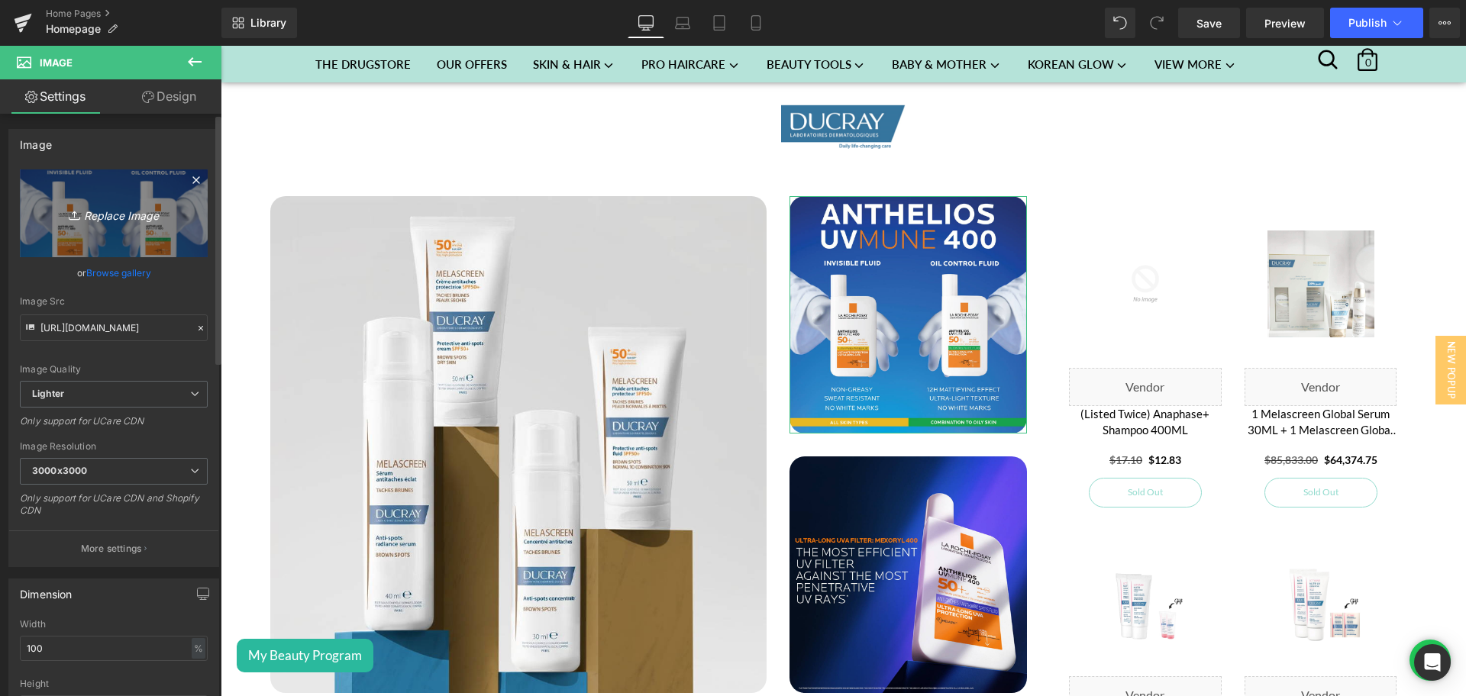
click at [65, 202] on link "Replace Image" at bounding box center [114, 214] width 188 height 88
type input "C:\fakepath\Brand of the week - Ducray - 2-2.png"
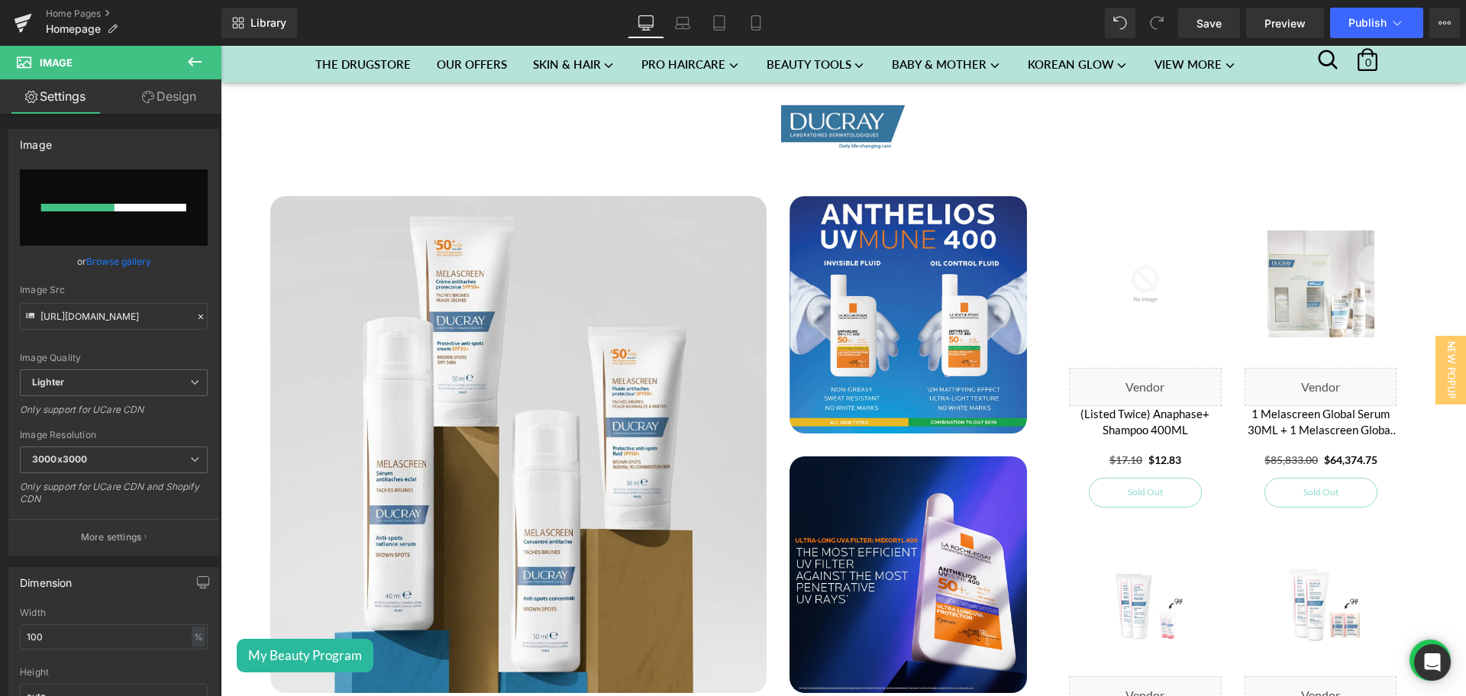
type input "[URL][DOMAIN_NAME]"
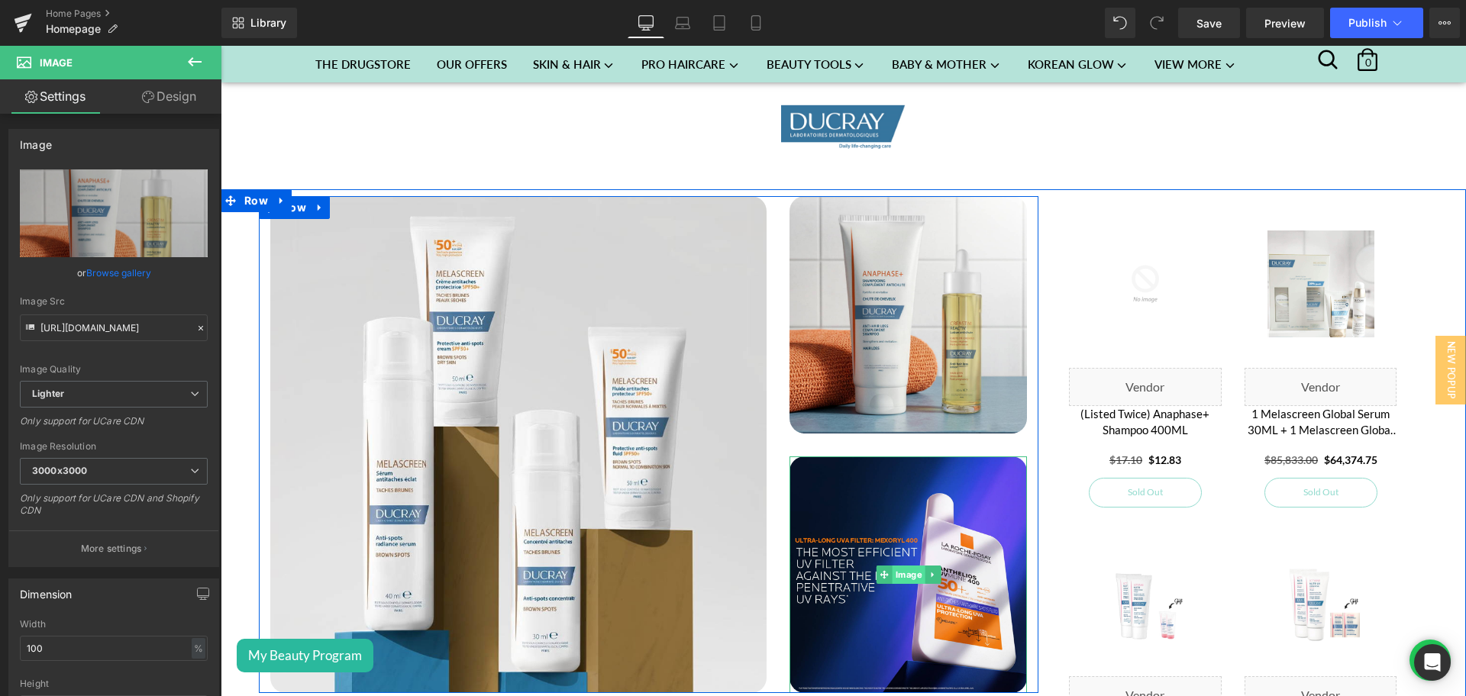
click at [894, 566] on span "Image" at bounding box center [908, 575] width 33 height 18
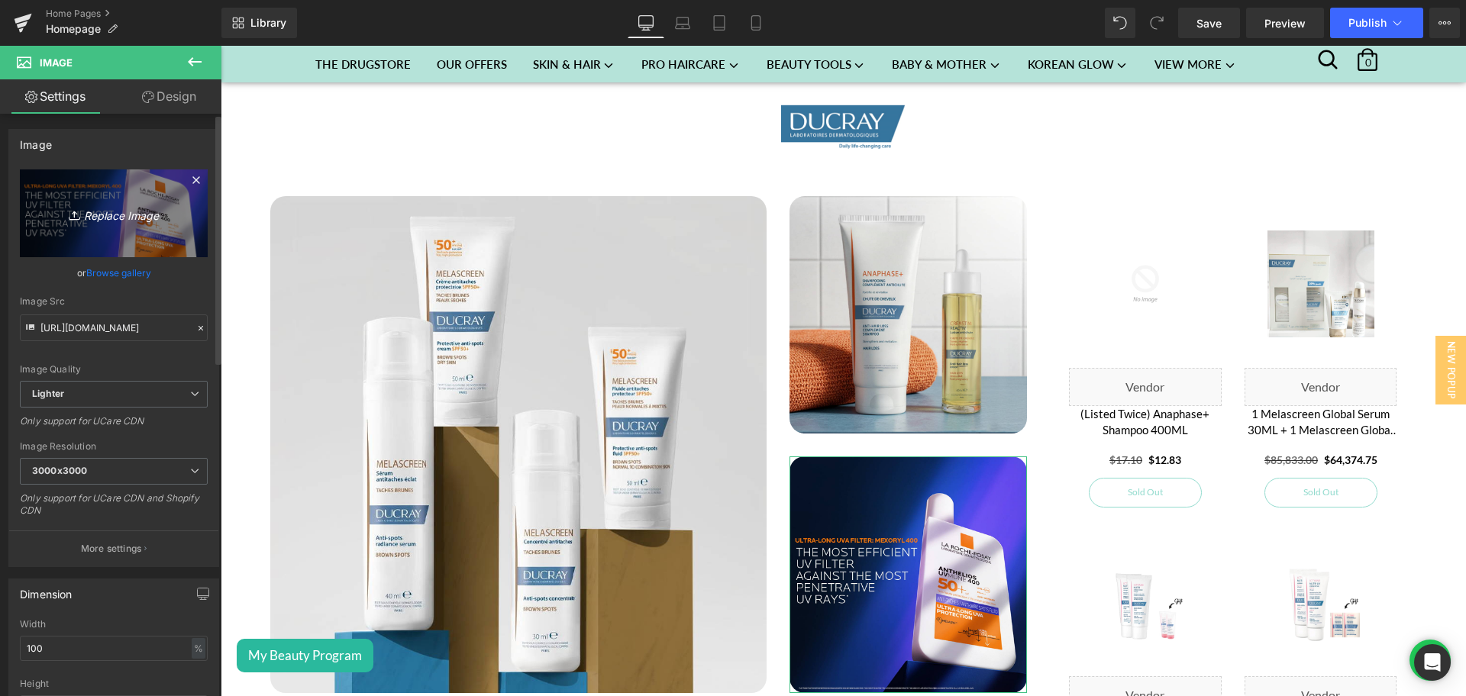
click at [97, 220] on icon "Replace Image" at bounding box center [114, 213] width 122 height 19
type input "C:\fakepath\Brand of the week - Ducray - 2-3.png"
